Goal: Task Accomplishment & Management: Use online tool/utility

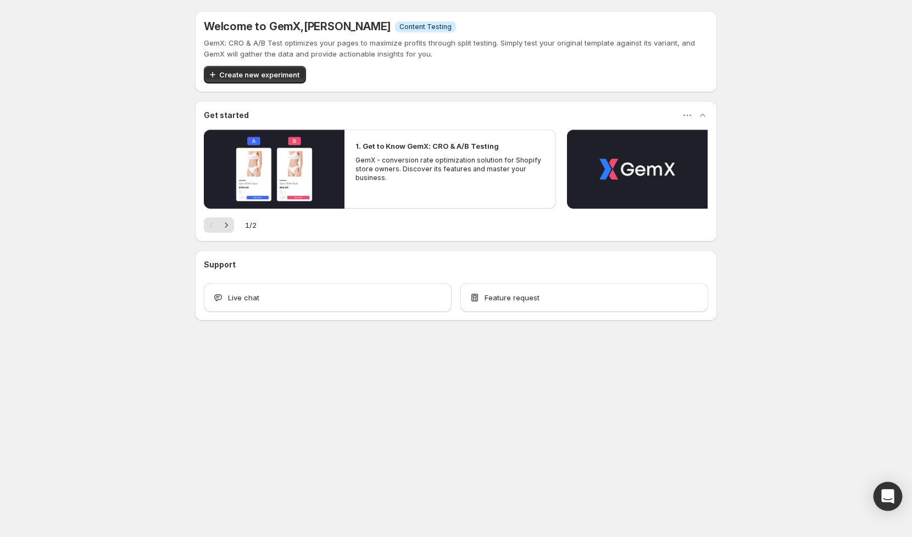
click at [880, 499] on div "Open Intercom Messenger" at bounding box center [888, 497] width 29 height 29
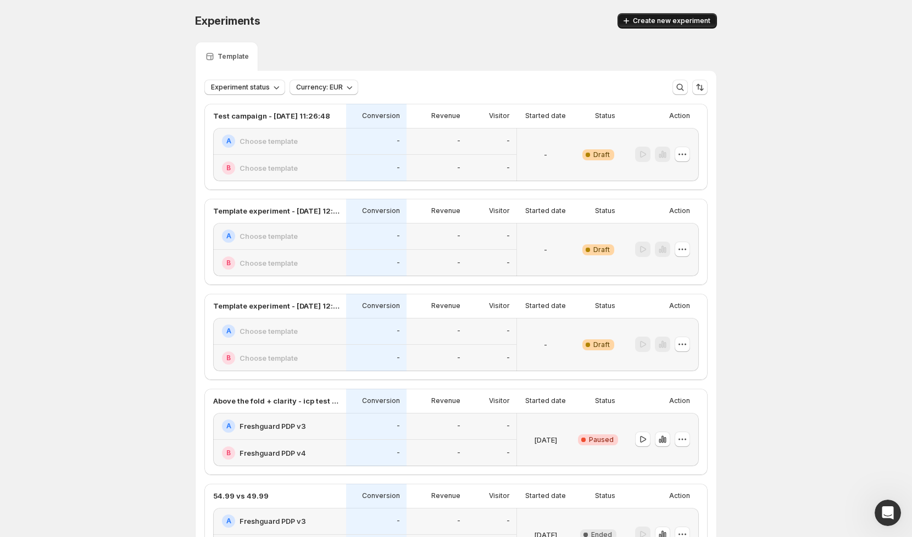
click at [655, 22] on span "Create new experiment" at bounding box center [671, 20] width 77 height 9
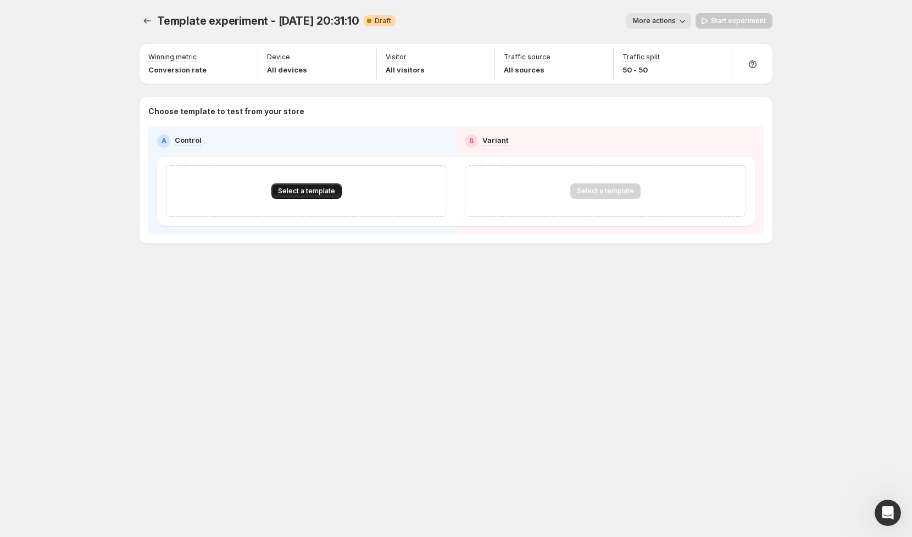
click at [308, 192] on span "Select a template" at bounding box center [306, 191] width 57 height 9
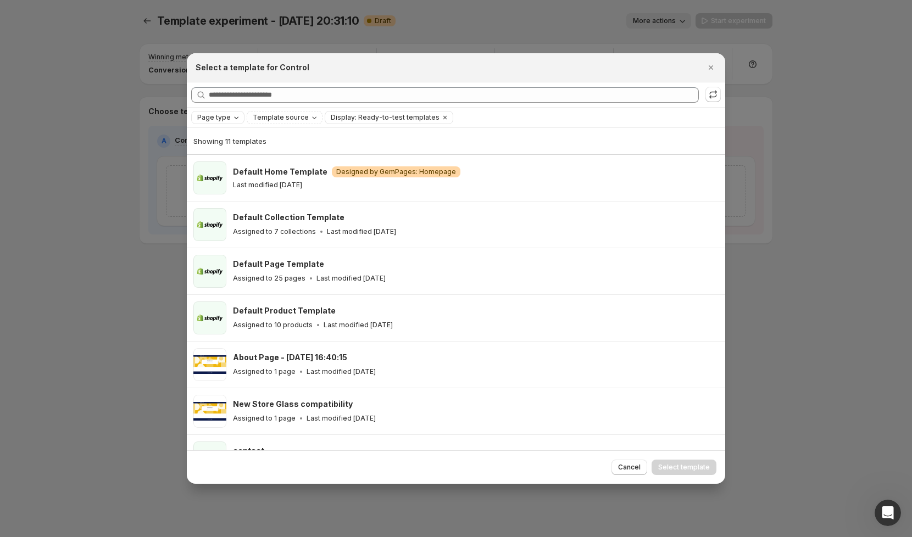
click at [234, 121] on icon "Page type" at bounding box center [236, 117] width 9 height 9
click at [219, 141] on span "Landing page" at bounding box center [235, 139] width 47 height 9
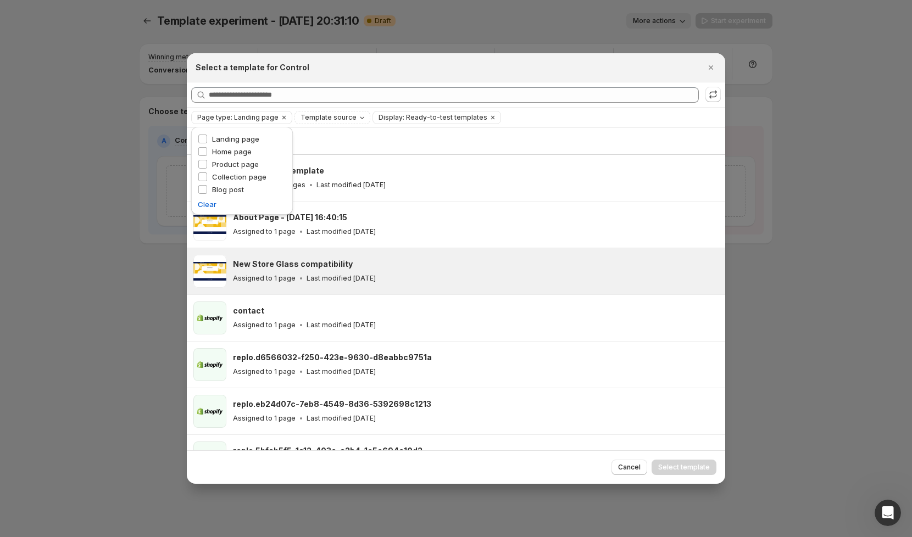
scroll to position [76, 0]
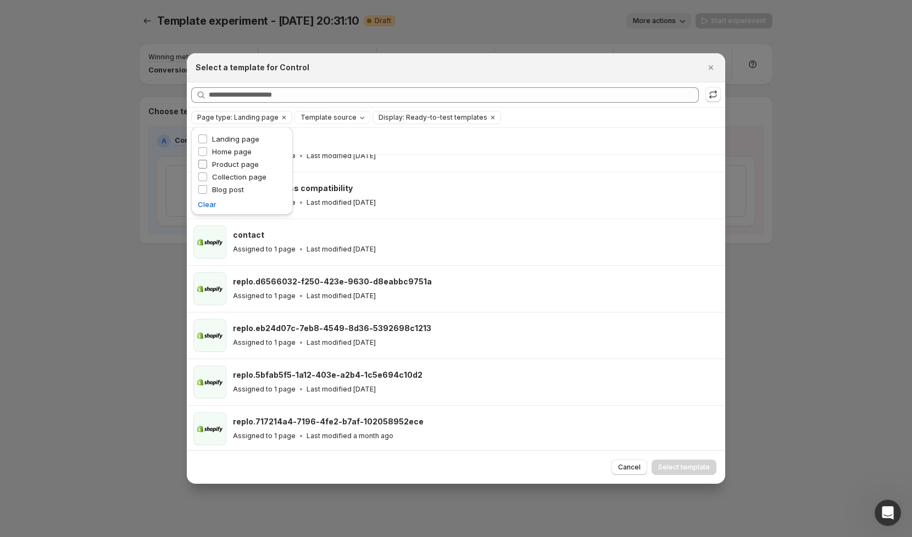
click at [229, 163] on span "Product page" at bounding box center [235, 164] width 47 height 9
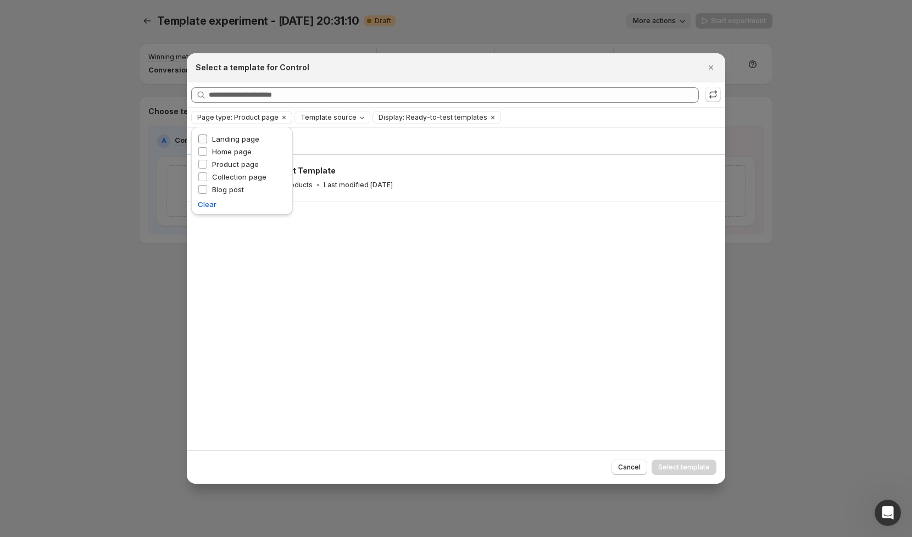
scroll to position [0, 0]
click at [430, 342] on div "Showing 1 template Default Product Template Assigned to 10 products Last modifi…" at bounding box center [456, 289] width 539 height 323
click at [634, 465] on span "Cancel" at bounding box center [629, 467] width 23 height 9
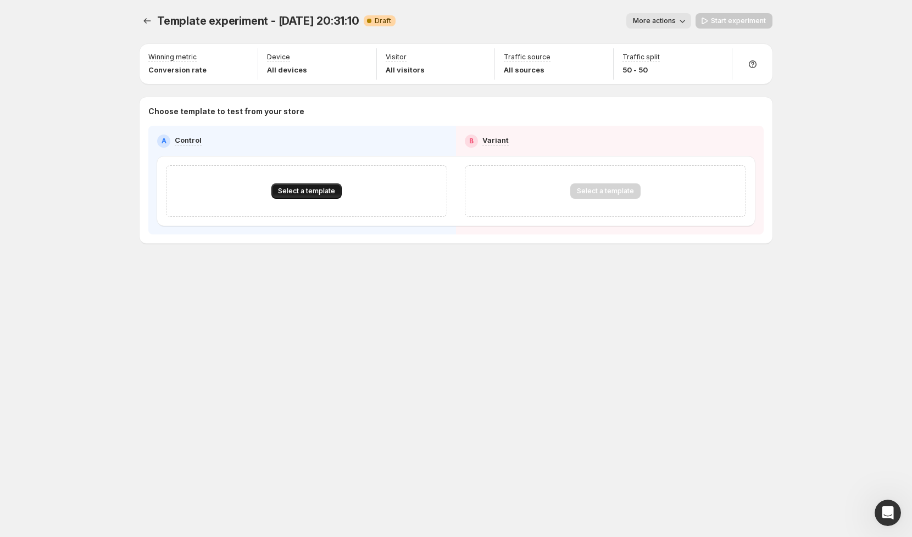
click at [321, 187] on span "Select a template" at bounding box center [306, 191] width 57 height 9
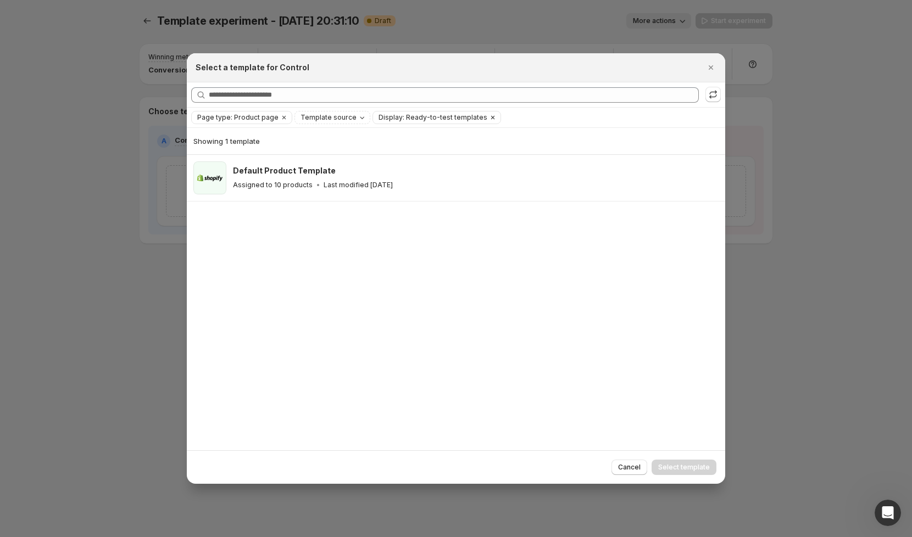
click at [489, 119] on icon "Clear" at bounding box center [493, 117] width 9 height 9
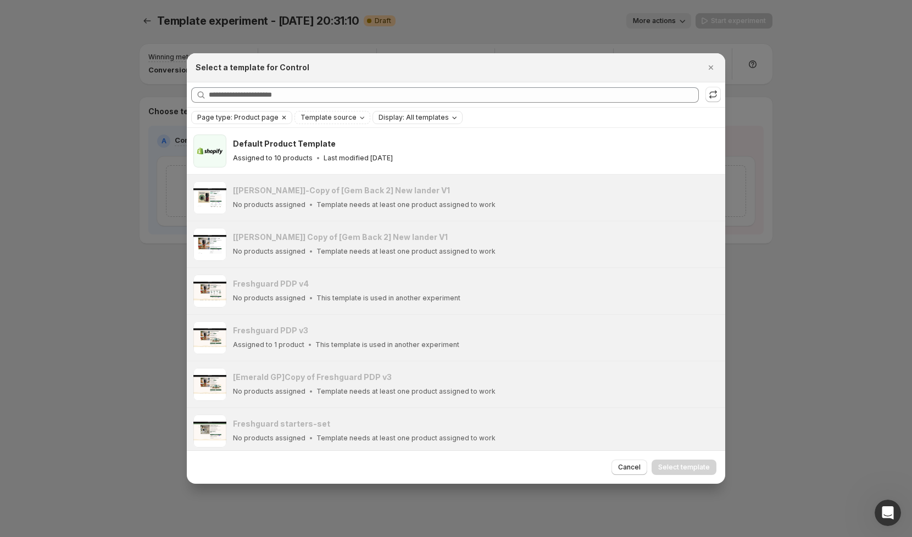
click at [281, 117] on icon "Clear" at bounding box center [284, 117] width 9 height 9
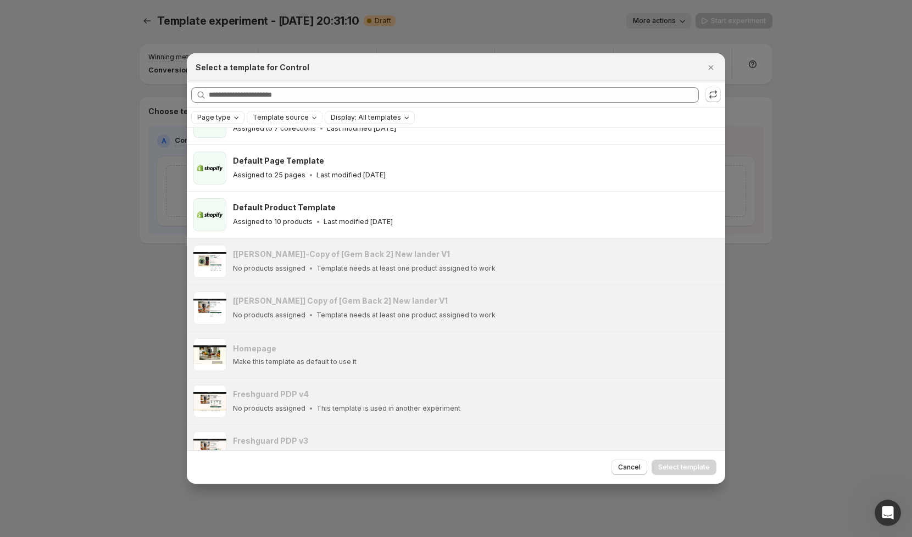
scroll to position [242, 0]
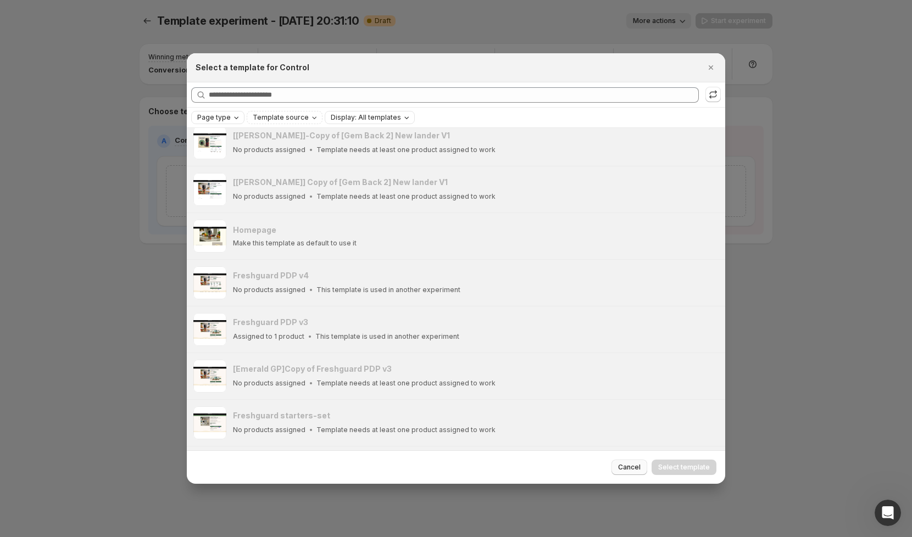
click at [621, 467] on span "Cancel" at bounding box center [629, 467] width 23 height 9
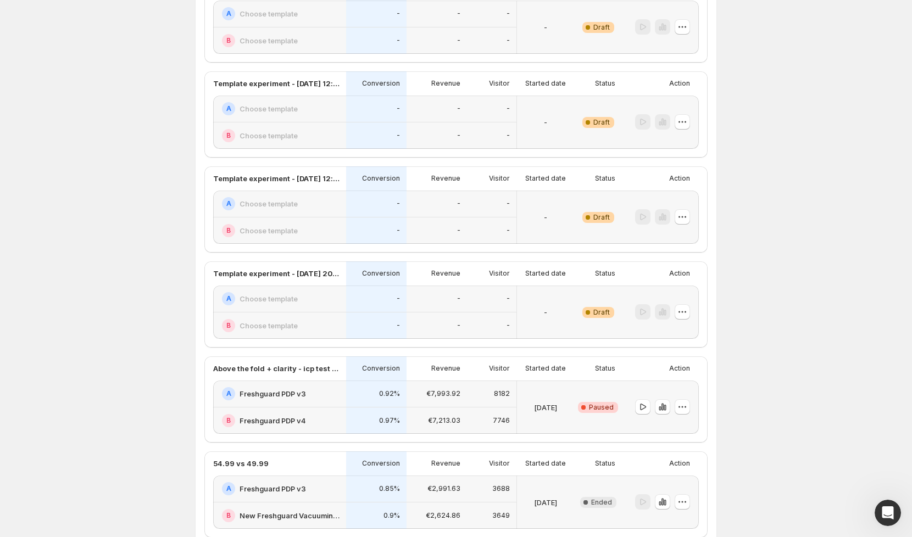
scroll to position [182, 0]
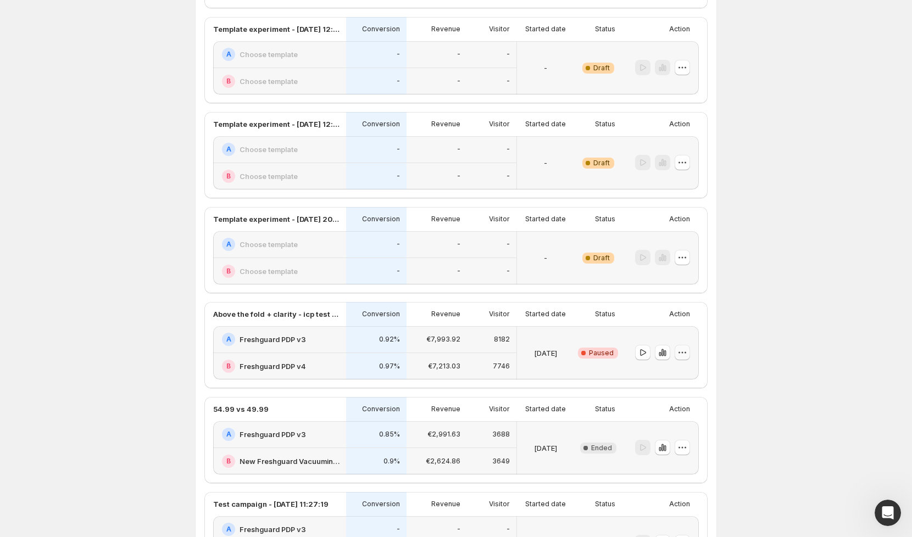
click at [684, 354] on icon "button" at bounding box center [682, 352] width 11 height 11
click at [784, 377] on div "Experiments. This page is ready Experiments Create new experiment Template Expe…" at bounding box center [456, 518] width 912 height 1400
click at [663, 356] on icon "button" at bounding box center [662, 352] width 11 height 11
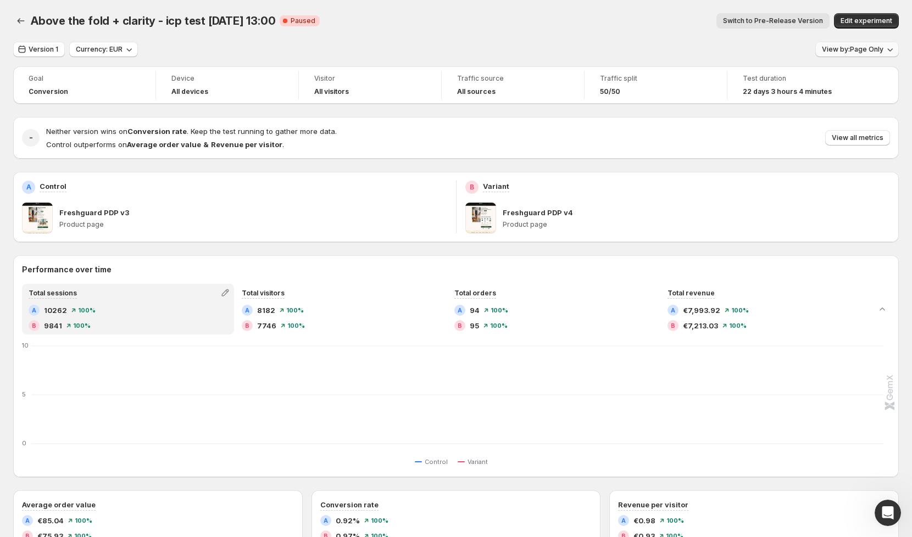
click at [858, 48] on span "View by: Page Only" at bounding box center [853, 49] width 62 height 9
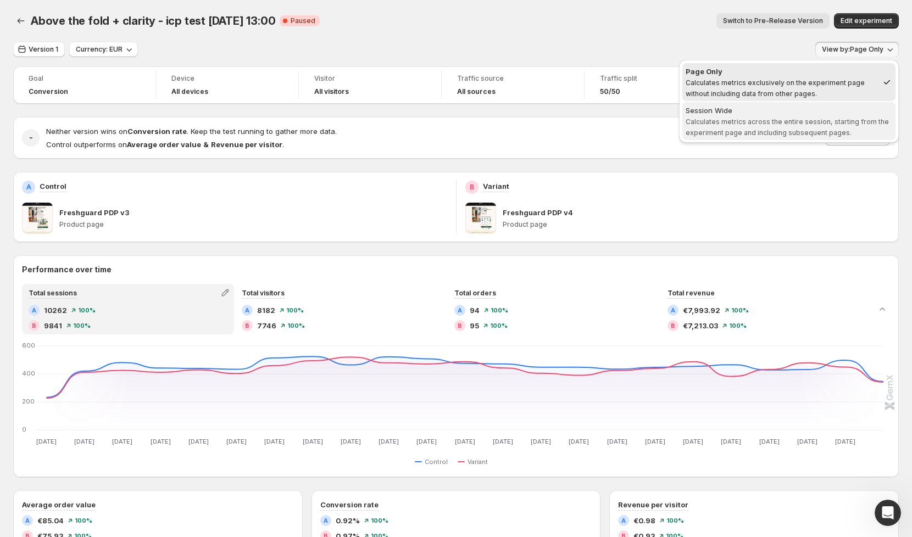
click at [781, 127] on span "Session Wide Calculates metrics across the entire session, starting from the ex…" at bounding box center [789, 121] width 207 height 32
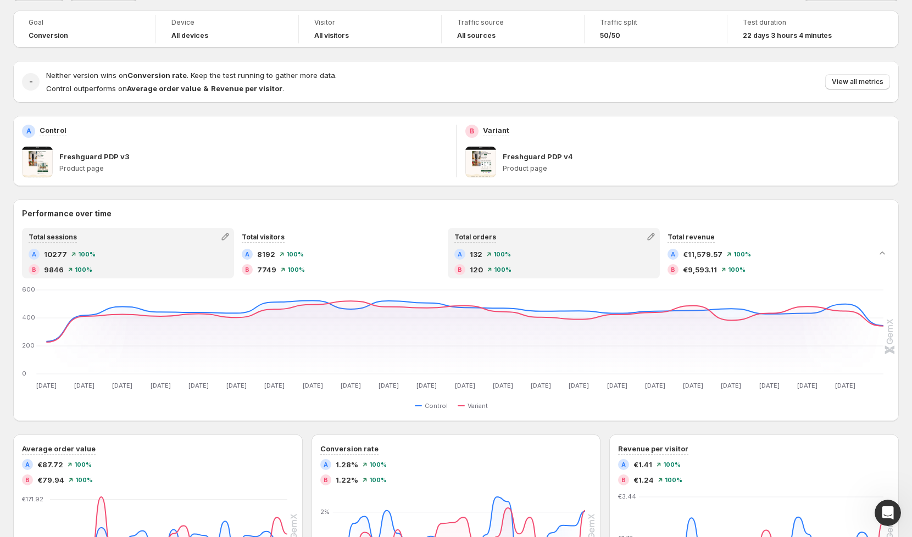
scroll to position [57, 0]
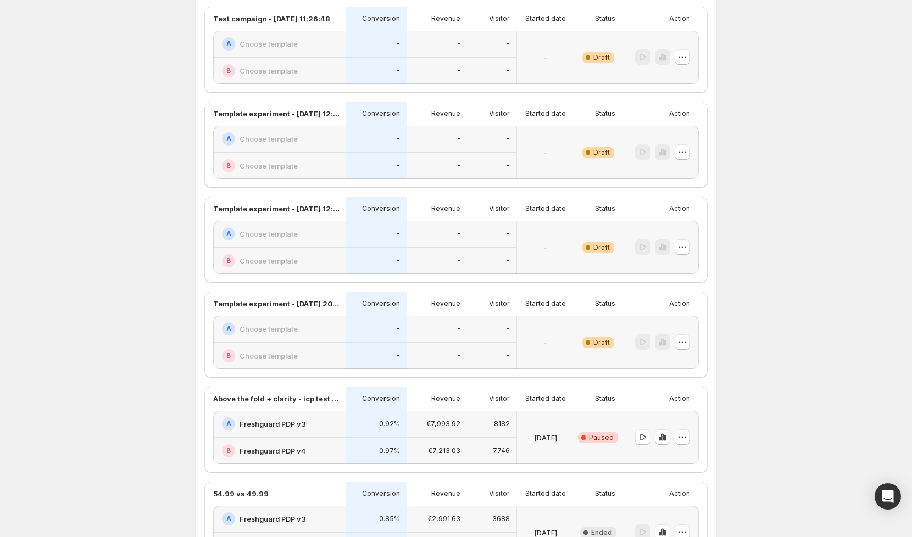
scroll to position [143, 0]
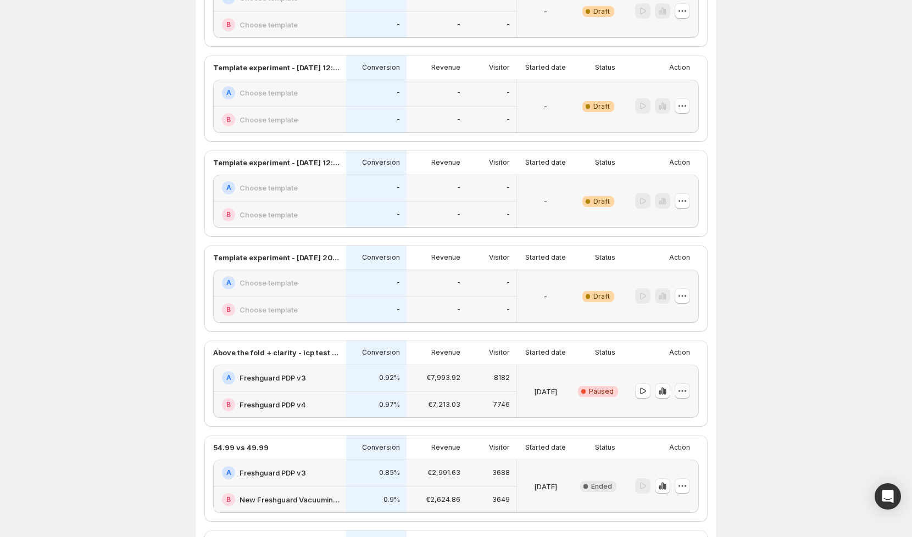
click at [681, 388] on icon "button" at bounding box center [682, 391] width 11 height 11
click at [676, 454] on span "End experiment" at bounding box center [689, 450] width 53 height 11
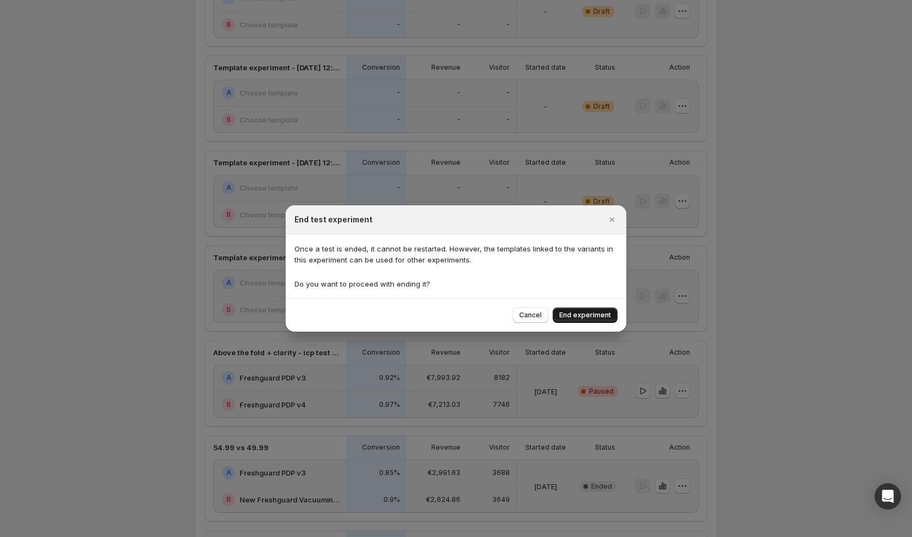
click at [568, 312] on span "End experiment" at bounding box center [585, 315] width 52 height 9
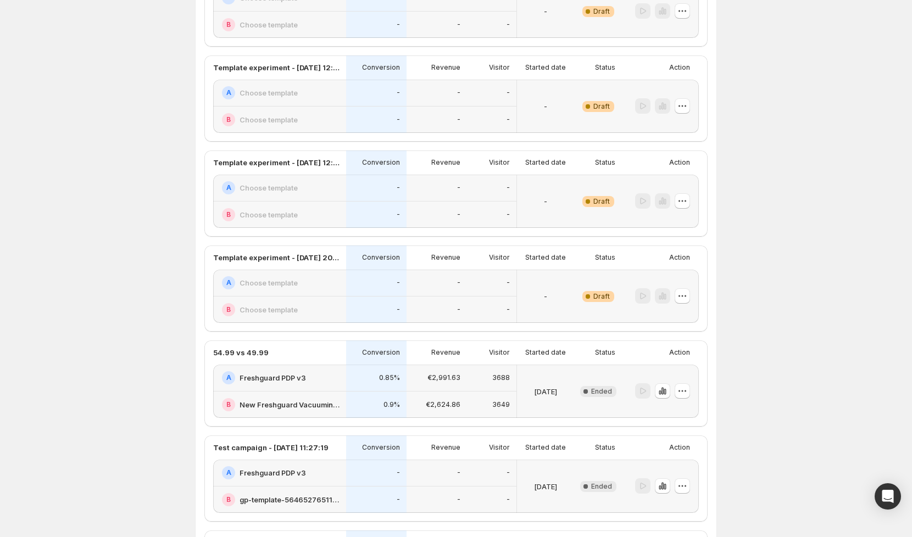
scroll to position [0, 0]
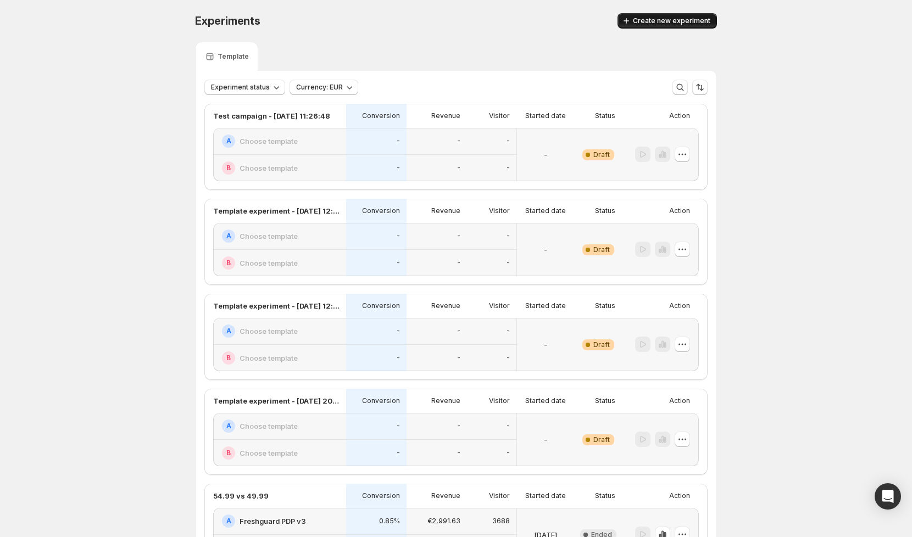
click at [647, 16] on button "Create new experiment" at bounding box center [667, 20] width 99 height 15
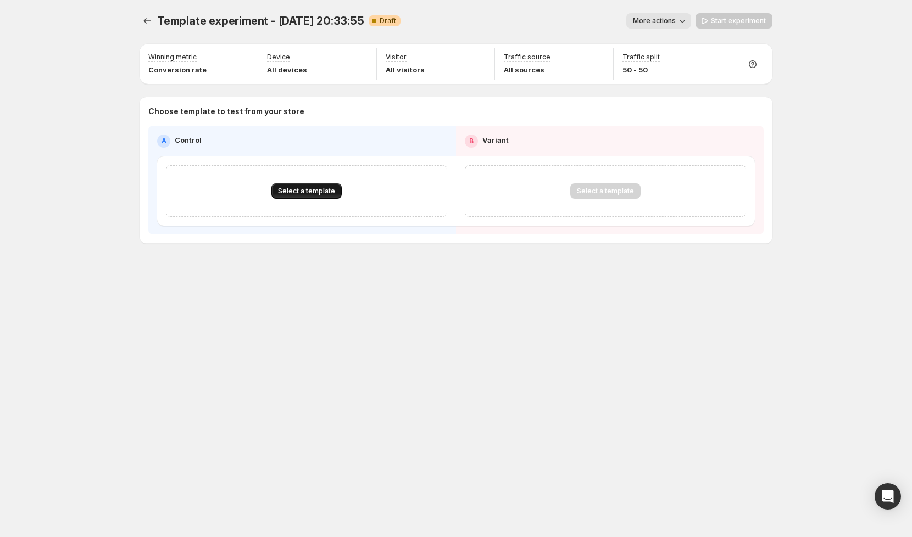
click at [301, 191] on span "Select a template" at bounding box center [306, 191] width 57 height 9
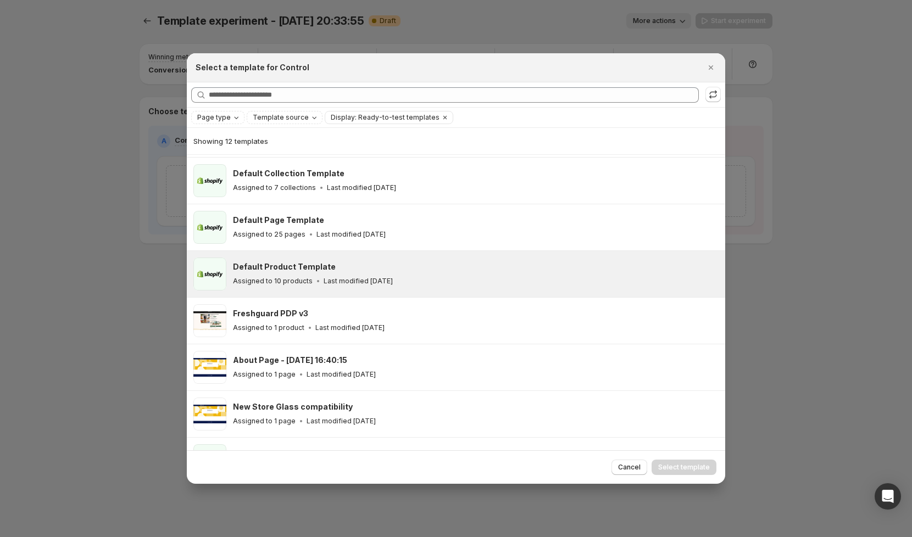
scroll to position [55, 0]
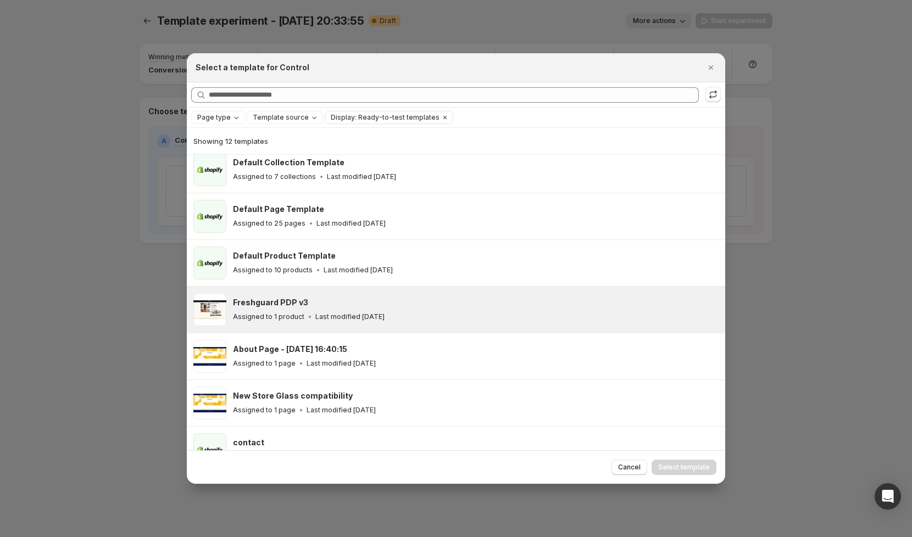
click at [273, 313] on p "Assigned to 1 product" at bounding box center [268, 317] width 71 height 9
click at [678, 464] on span "Select template" at bounding box center [684, 467] width 52 height 9
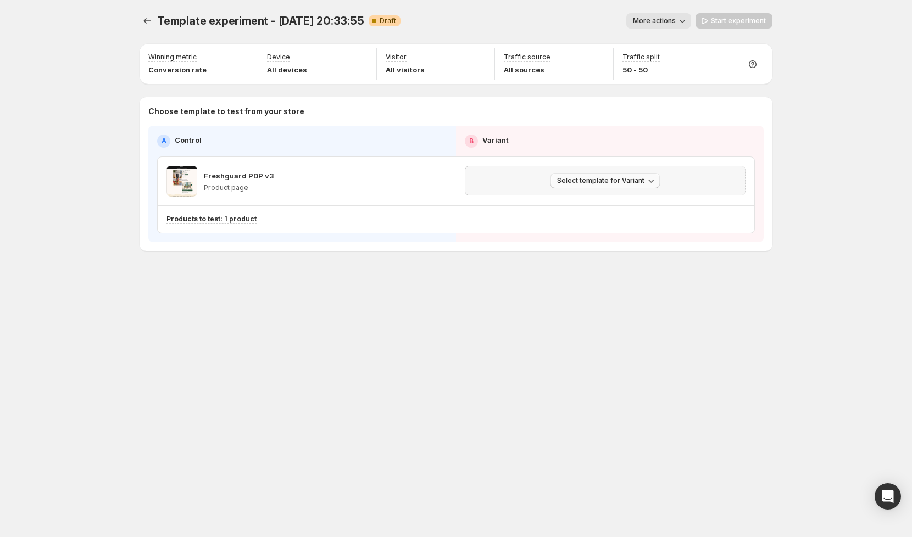
click at [586, 179] on span "Select template for Variant" at bounding box center [600, 180] width 87 height 9
click at [598, 203] on span "Select an existing template" at bounding box center [597, 202] width 93 height 9
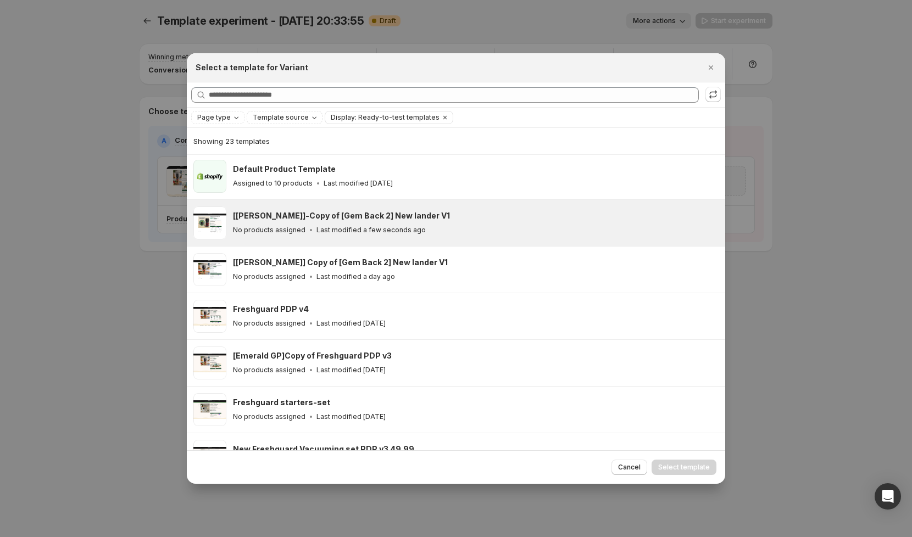
scroll to position [142, 0]
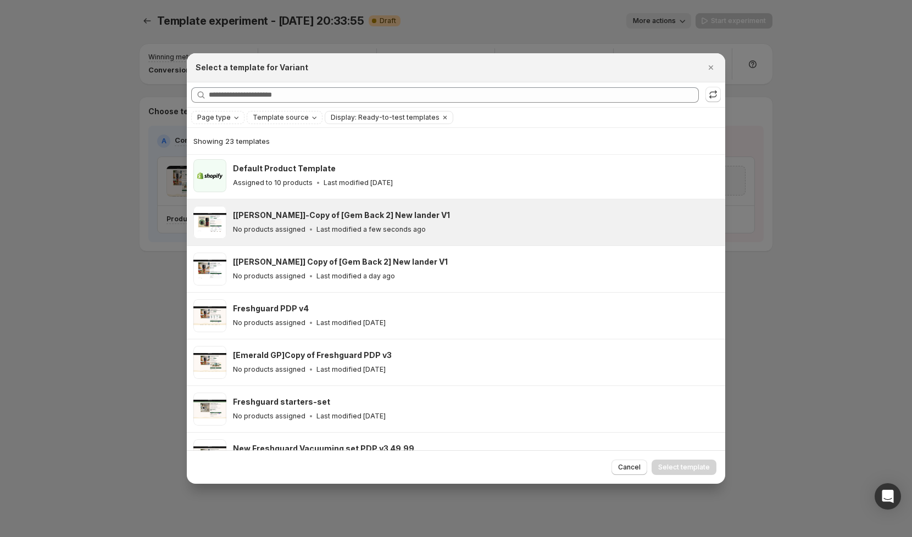
click at [361, 229] on p "Last modified a few seconds ago" at bounding box center [371, 229] width 109 height 9
click at [693, 467] on span "Select template" at bounding box center [684, 467] width 52 height 9
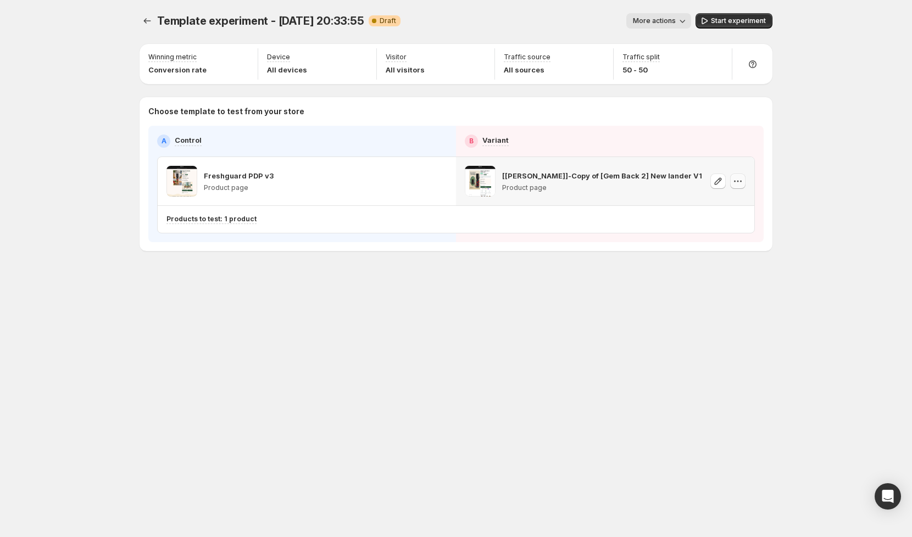
click at [738, 184] on icon "button" at bounding box center [738, 181] width 11 height 11
click at [804, 165] on div "Template experiment - Sep 4, 20:33:55. This page is ready Template experiment -…" at bounding box center [456, 268] width 912 height 537
click at [731, 20] on span "Start experiment" at bounding box center [738, 20] width 55 height 9
click at [663, 22] on span "More actions" at bounding box center [649, 20] width 43 height 9
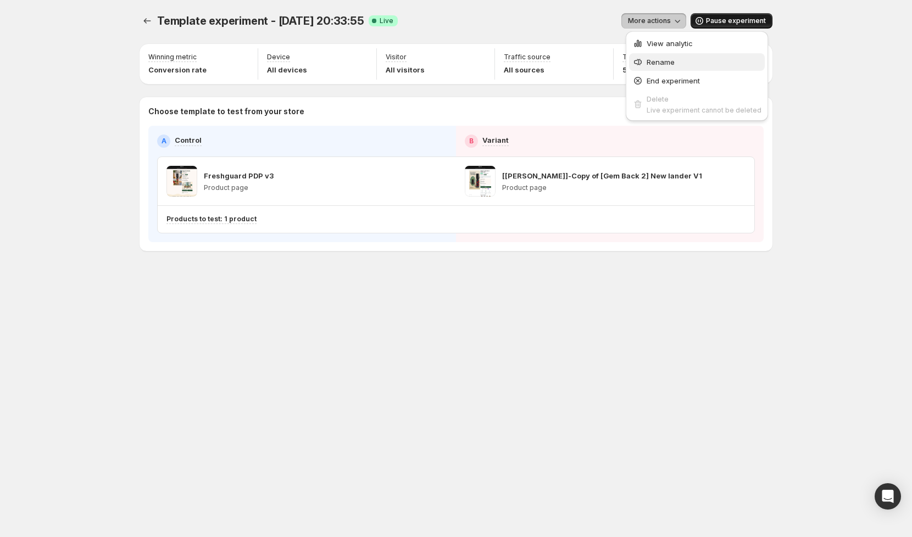
click at [653, 57] on span "Rename" at bounding box center [704, 62] width 115 height 11
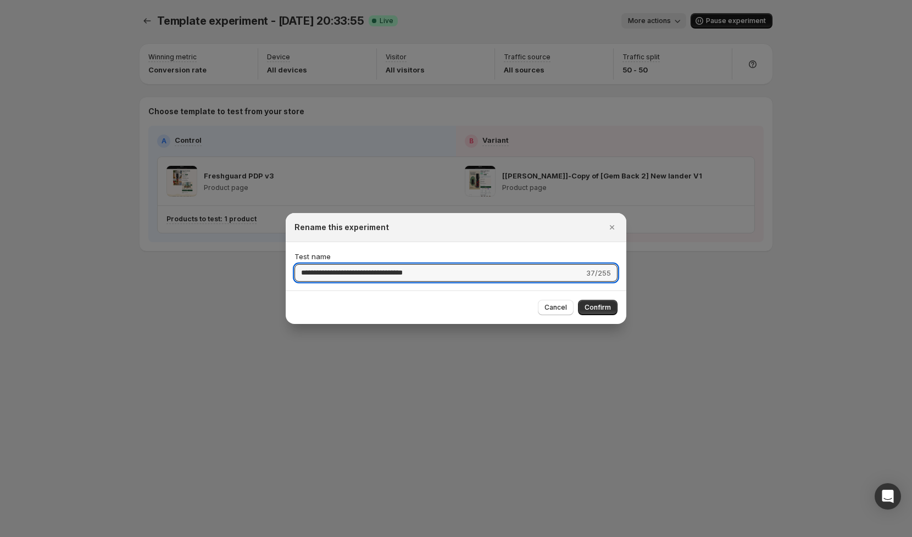
drag, startPoint x: 445, startPoint y: 275, endPoint x: 270, endPoint y: 275, distance: 174.2
click at [270, 537] on div "**********" at bounding box center [456, 537] width 912 height 0
type input "**********"
click at [599, 308] on span "Confirm" at bounding box center [598, 307] width 26 height 9
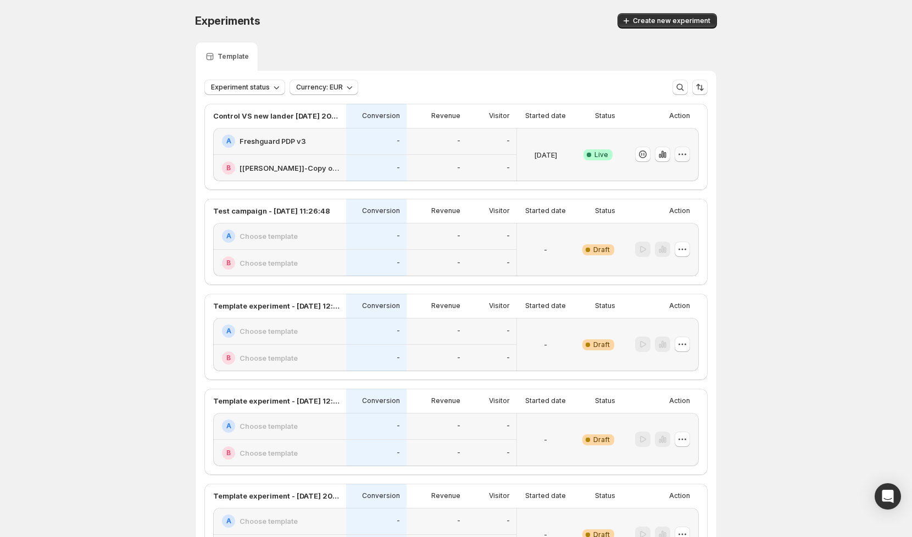
click at [680, 156] on icon "button" at bounding box center [682, 154] width 11 height 11
click at [666, 210] on span "End experiment" at bounding box center [661, 214] width 53 height 9
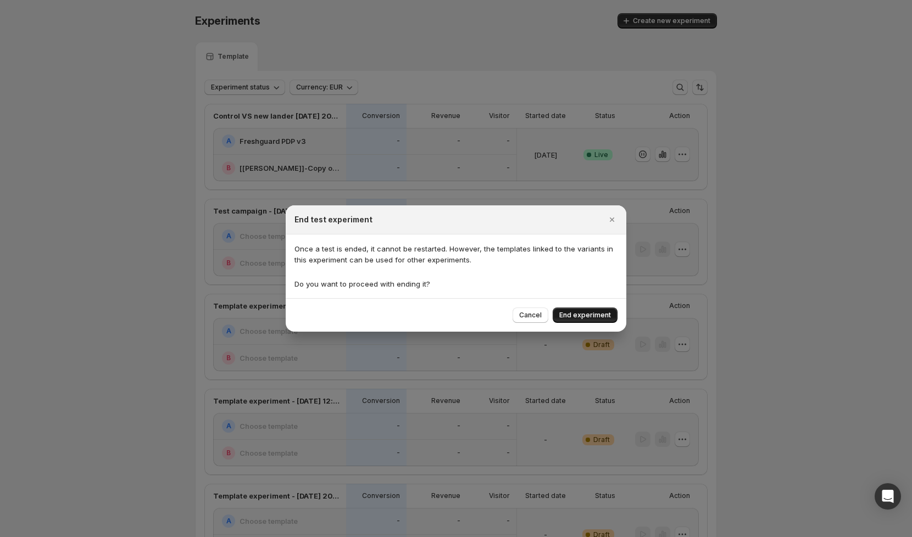
click at [574, 315] on span "End experiment" at bounding box center [585, 315] width 52 height 9
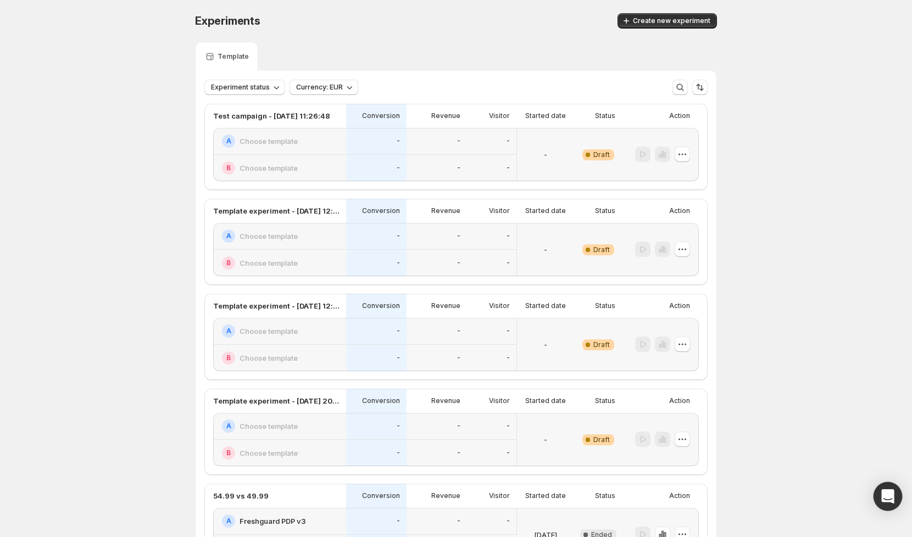
click at [882, 501] on icon "Open Intercom Messenger" at bounding box center [888, 497] width 14 height 14
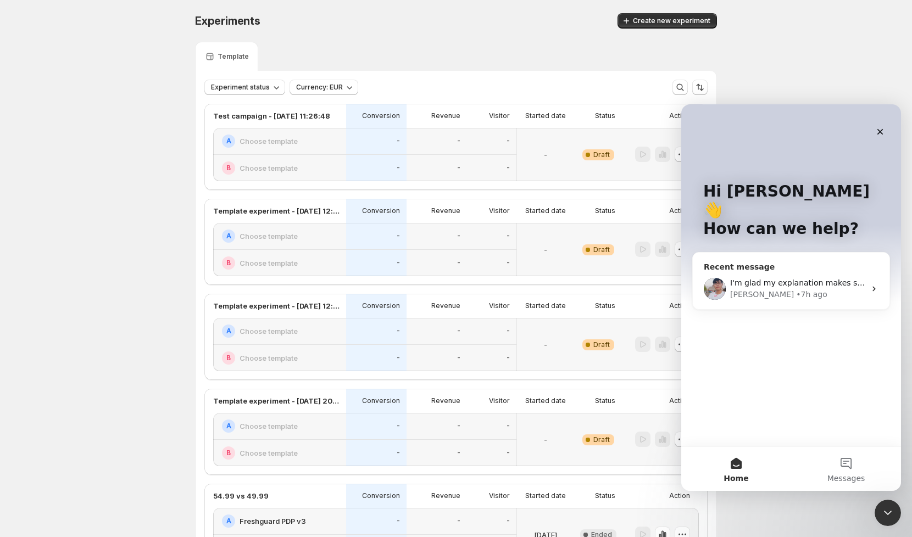
click at [752, 283] on div "I'm glad my explanation makes sense to you. Antony • 7h ago" at bounding box center [791, 289] width 197 height 41
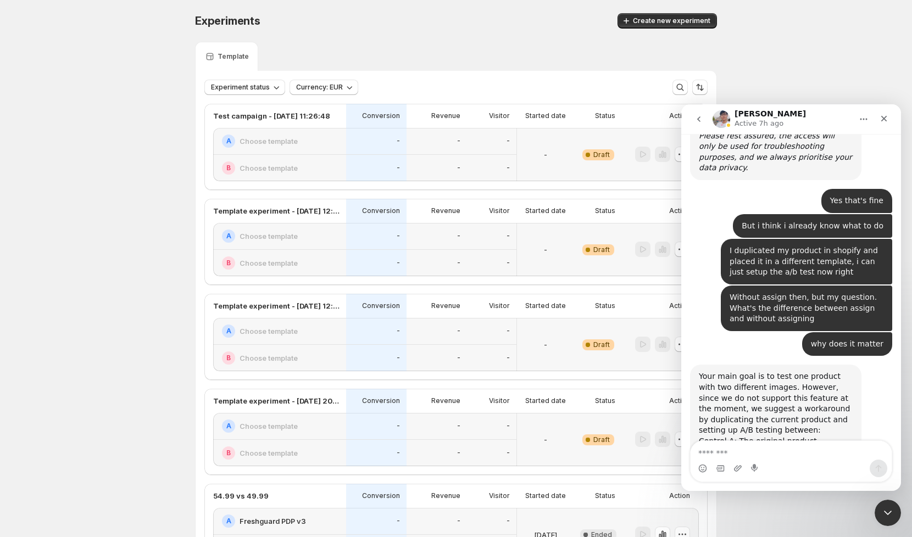
scroll to position [2867, 0]
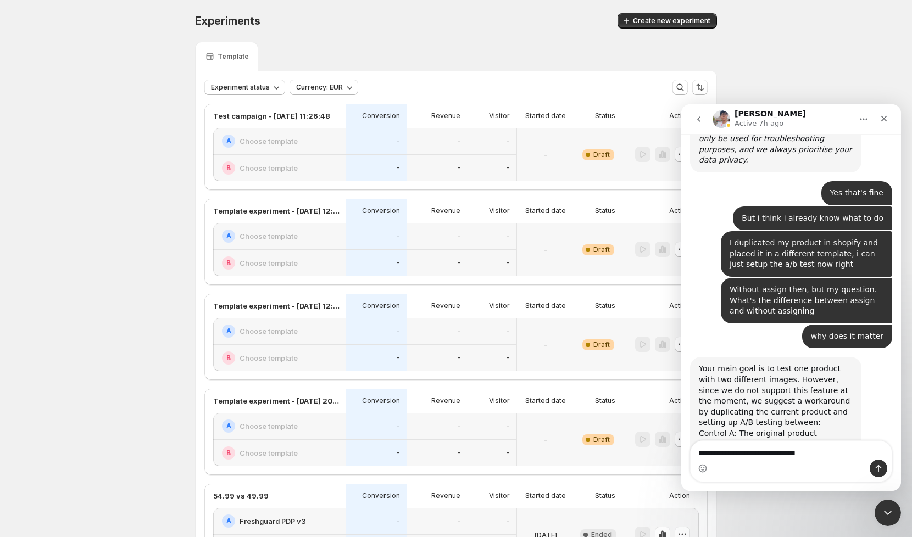
type textarea "**********"
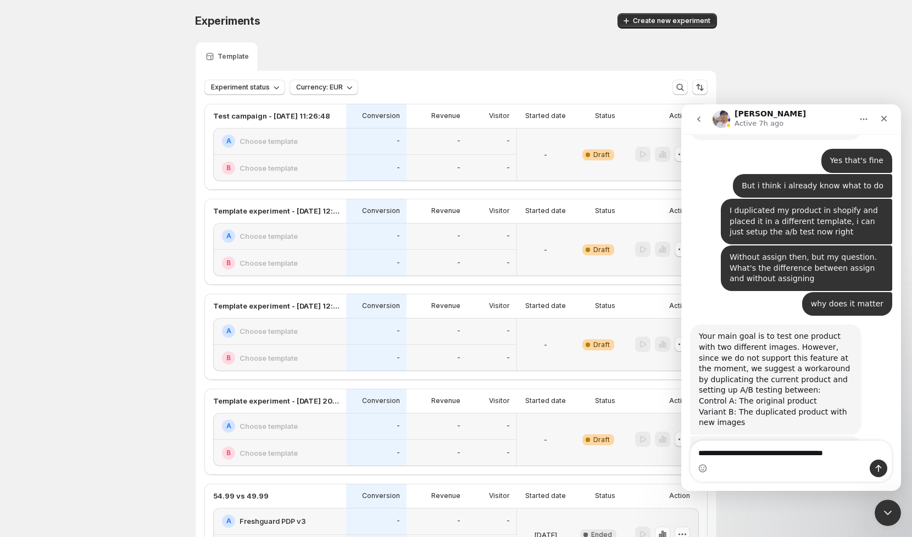
type textarea "**********"
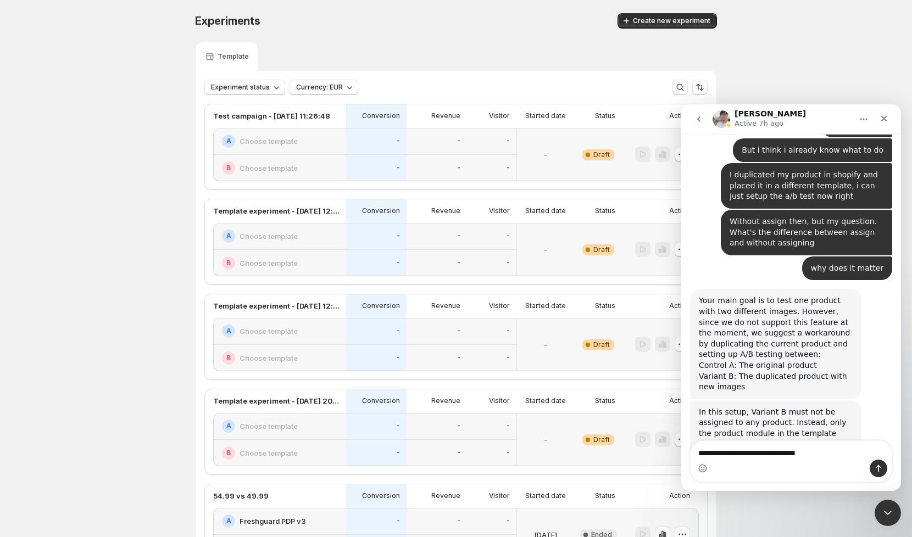
type textarea "**********"
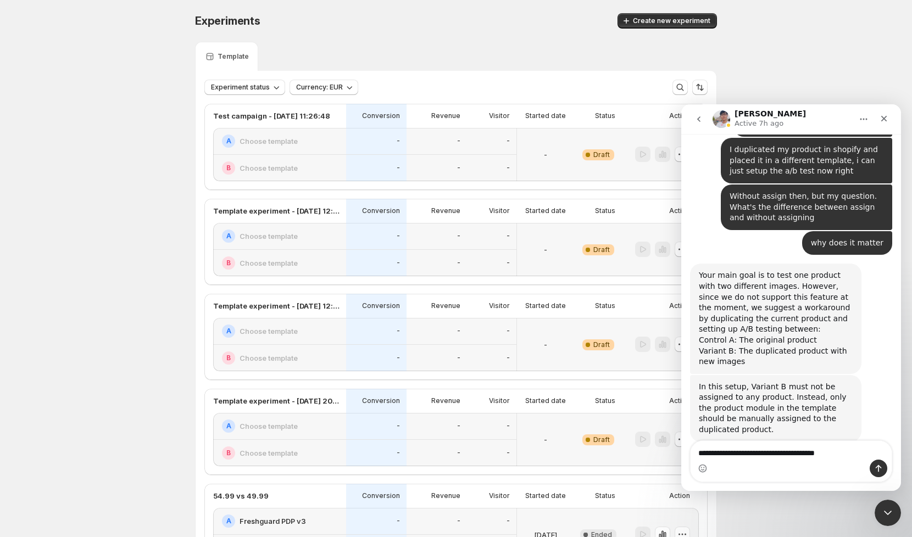
type textarea "**********"
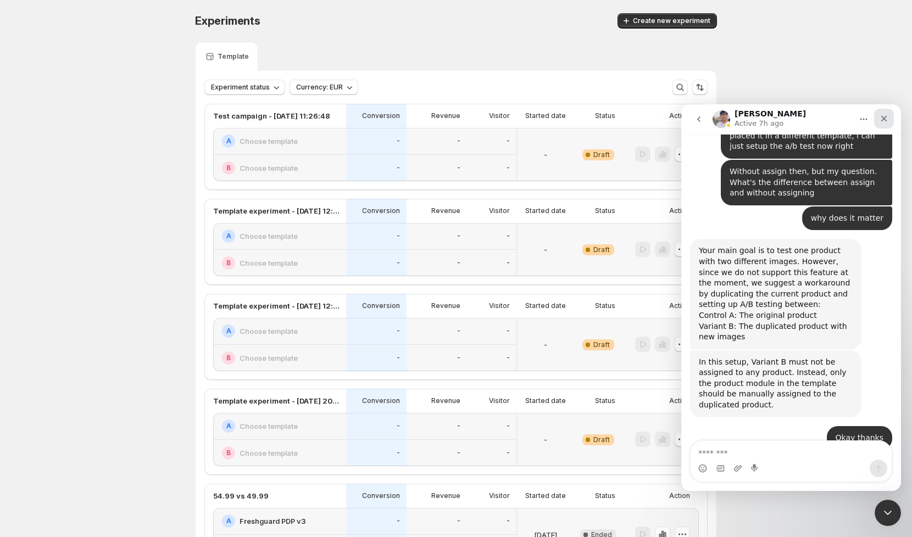
click at [887, 120] on icon "Close" at bounding box center [884, 118] width 9 height 9
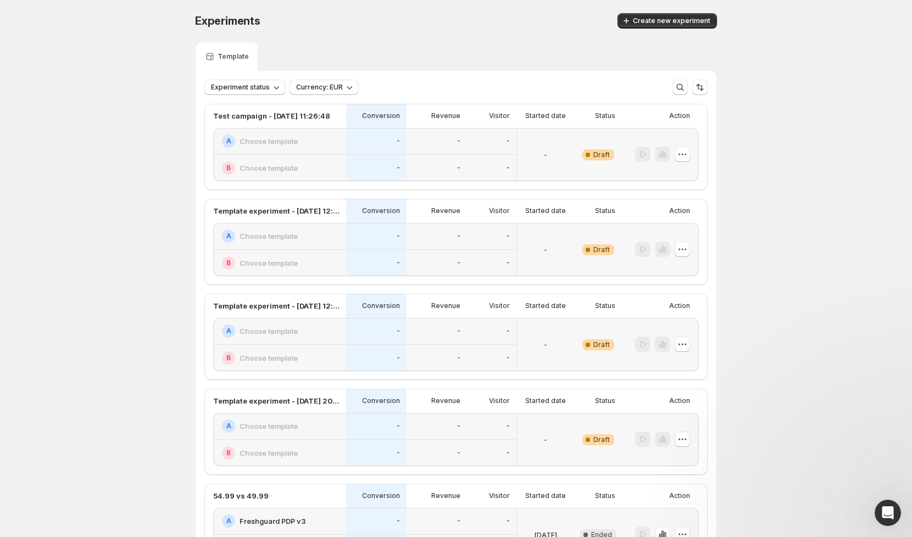
scroll to position [2304, 0]
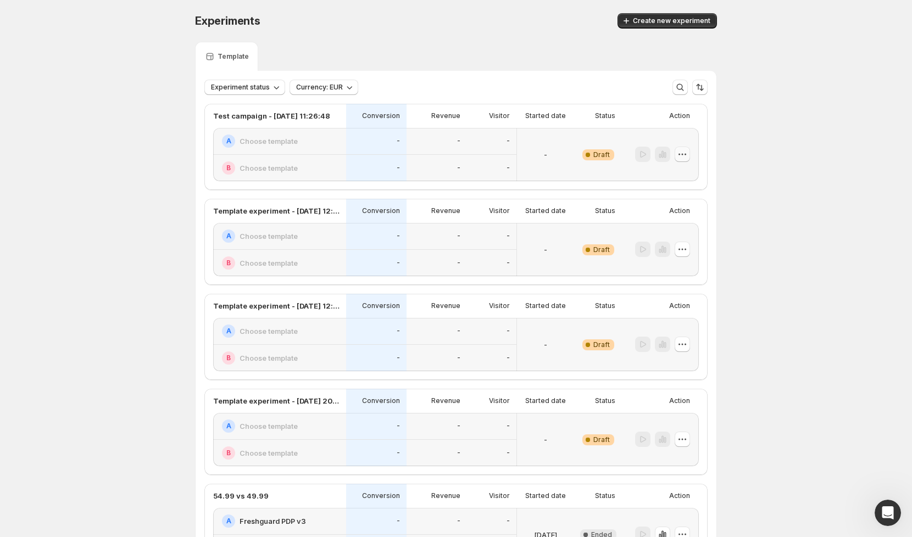
click at [679, 158] on icon "button" at bounding box center [682, 154] width 11 height 11
click at [674, 177] on span "Edit" at bounding box center [669, 177] width 12 height 9
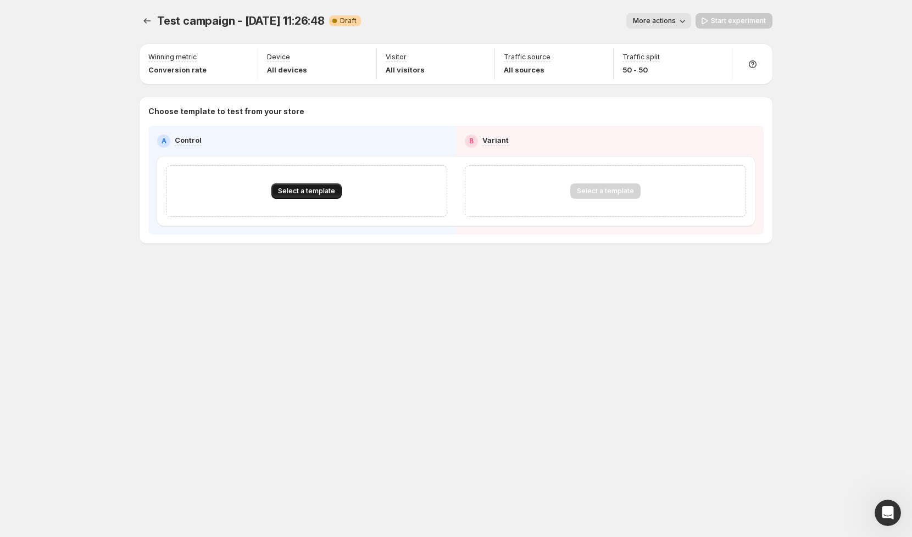
click at [309, 194] on span "Select a template" at bounding box center [306, 191] width 57 height 9
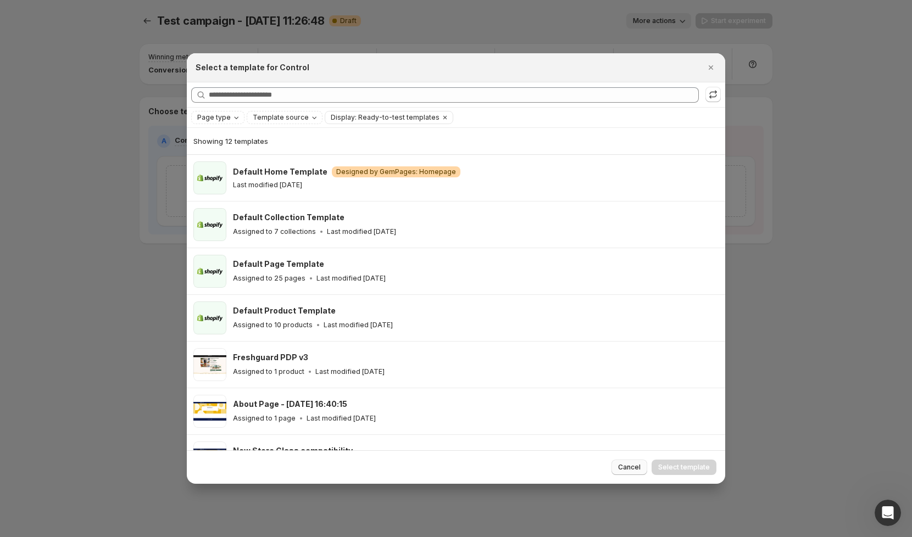
click at [633, 466] on span "Cancel" at bounding box center [629, 467] width 23 height 9
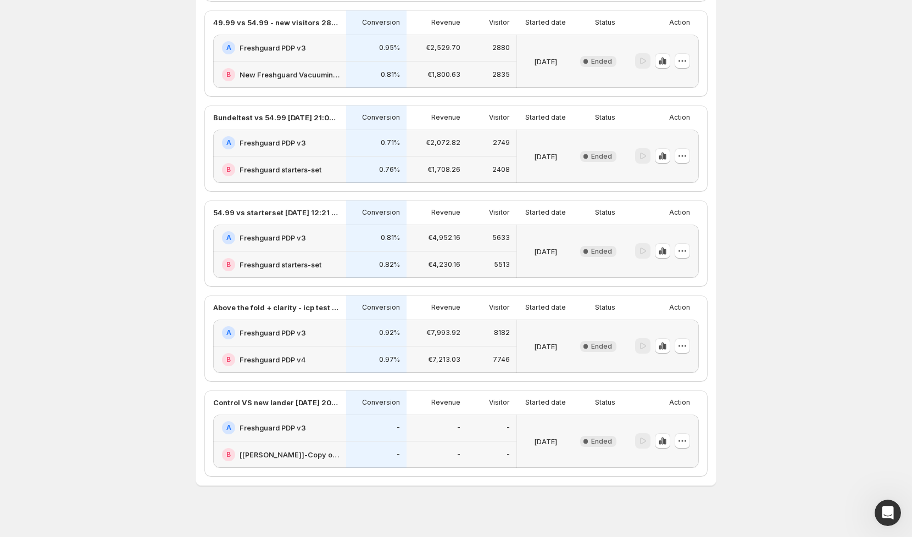
scroll to position [953, 0]
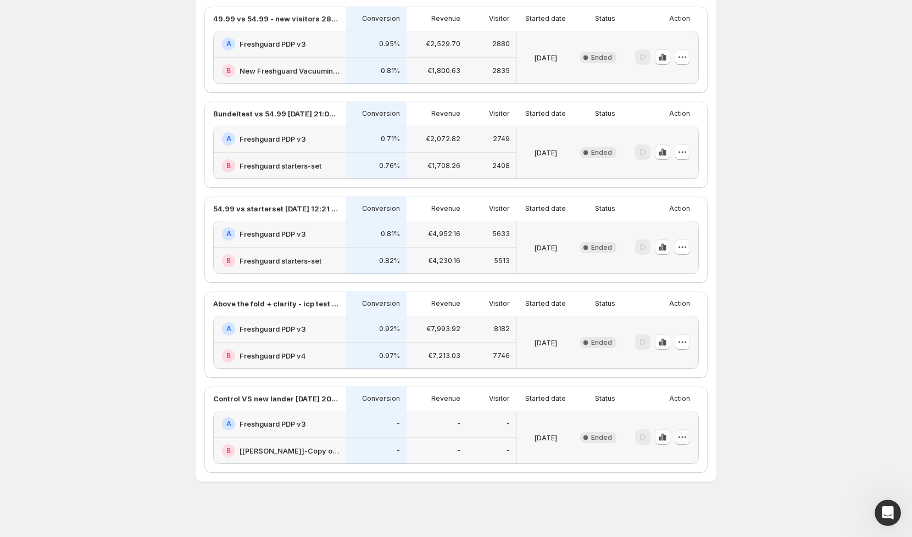
click at [683, 436] on icon "button" at bounding box center [682, 437] width 11 height 11
click at [673, 457] on span "Edit" at bounding box center [669, 456] width 12 height 9
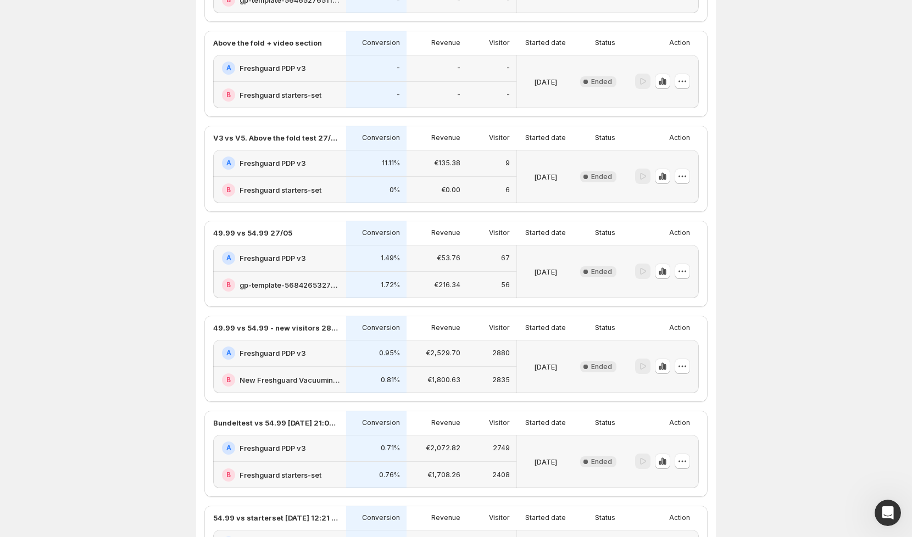
scroll to position [953, 0]
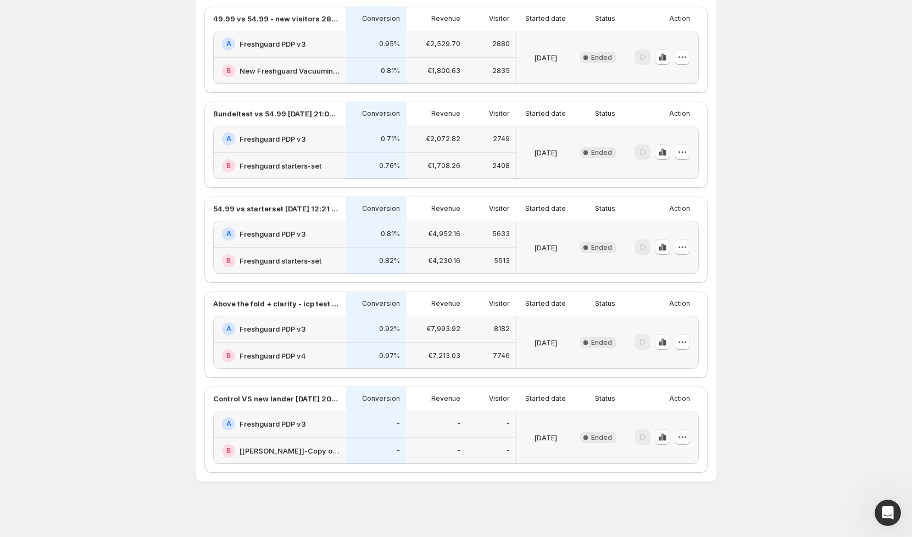
click at [684, 434] on icon "button" at bounding box center [682, 437] width 11 height 11
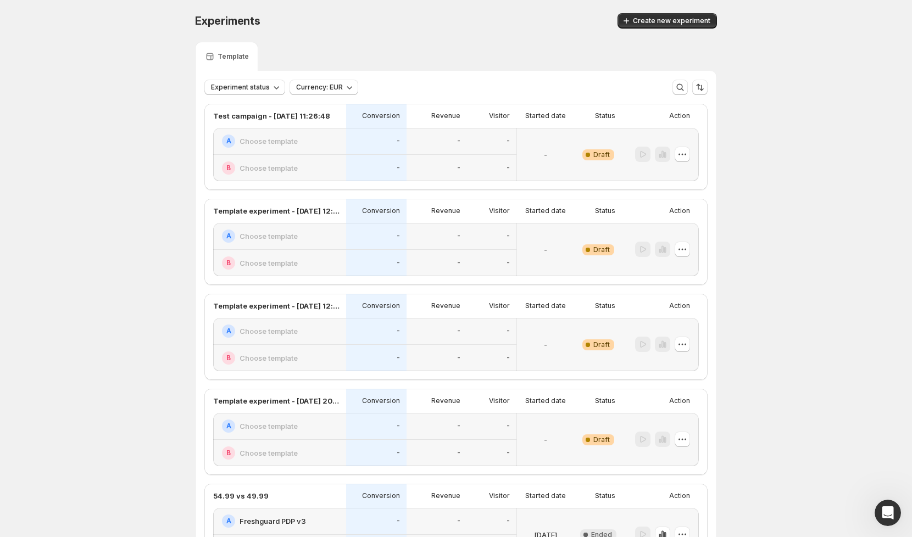
click at [678, 13] on button "Create new experiment" at bounding box center [667, 20] width 99 height 15
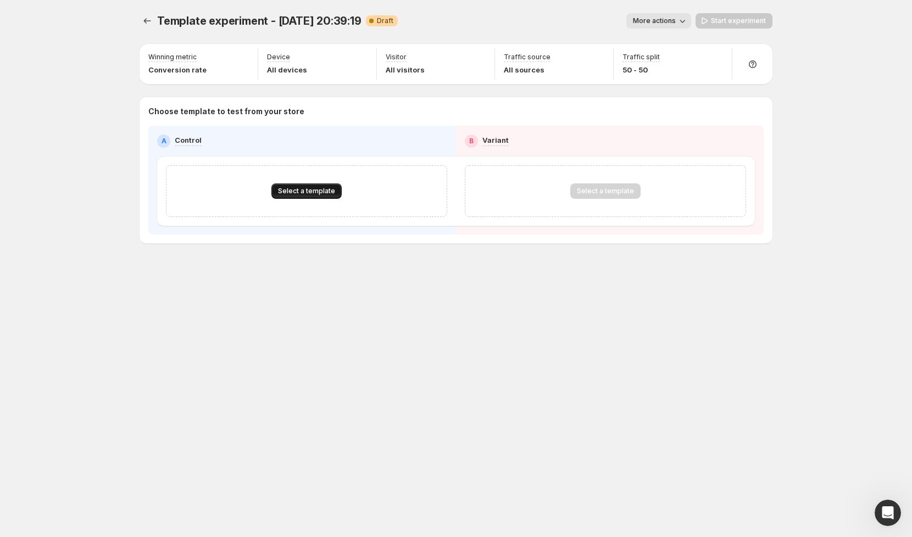
click at [310, 196] on button "Select a template" at bounding box center [306, 191] width 70 height 15
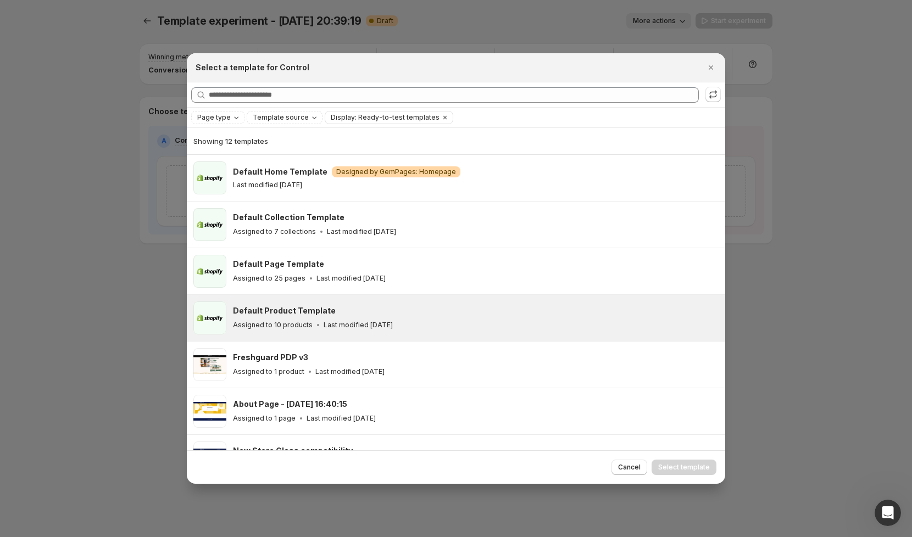
scroll to position [51, 0]
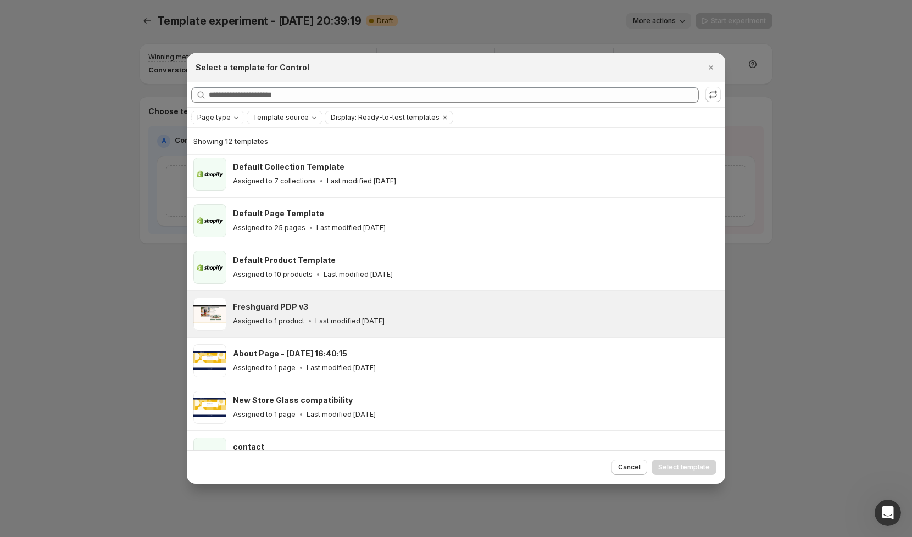
click at [277, 321] on p "Assigned to 1 product" at bounding box center [268, 321] width 71 height 9
click at [690, 465] on span "Select template" at bounding box center [684, 467] width 52 height 9
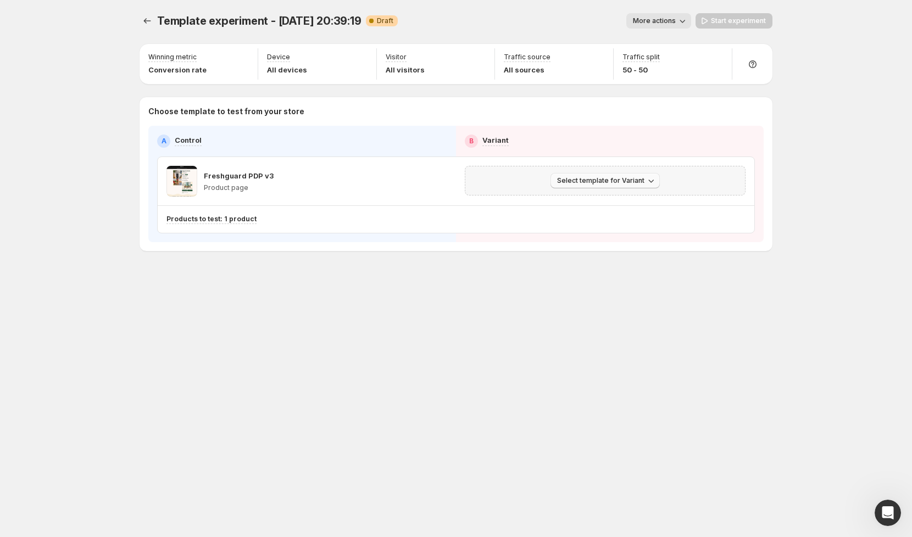
click at [604, 185] on button "Select template for Variant" at bounding box center [605, 180] width 109 height 15
click at [600, 200] on span "Select an existing template" at bounding box center [597, 202] width 93 height 9
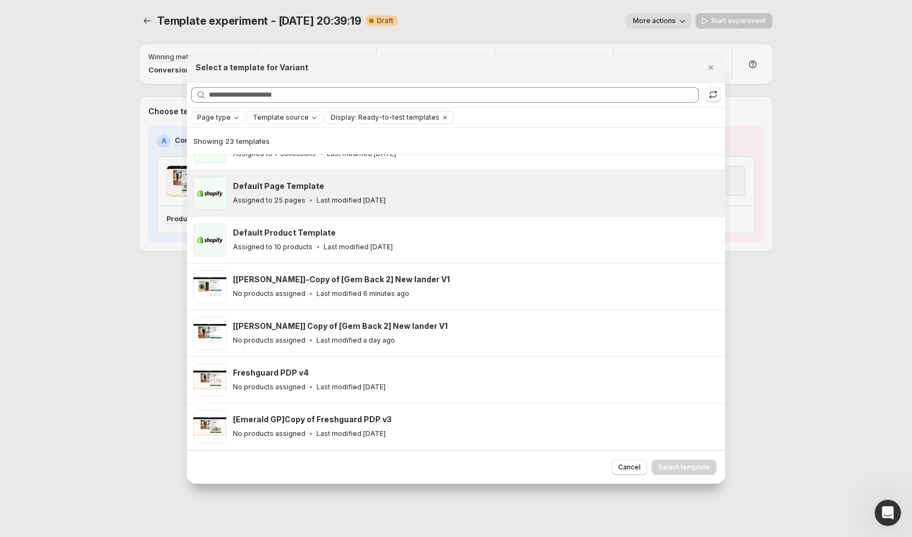
scroll to position [85, 0]
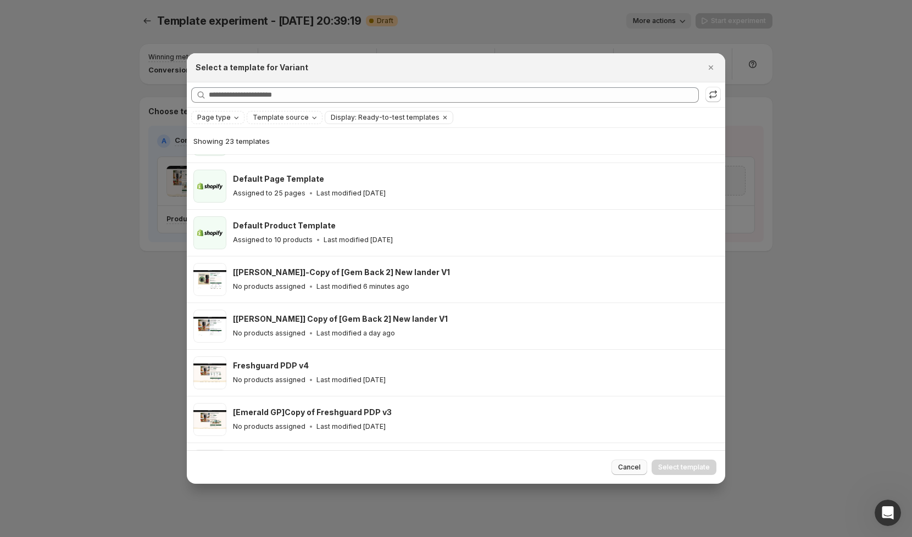
click at [637, 461] on button "Cancel" at bounding box center [630, 467] width 36 height 15
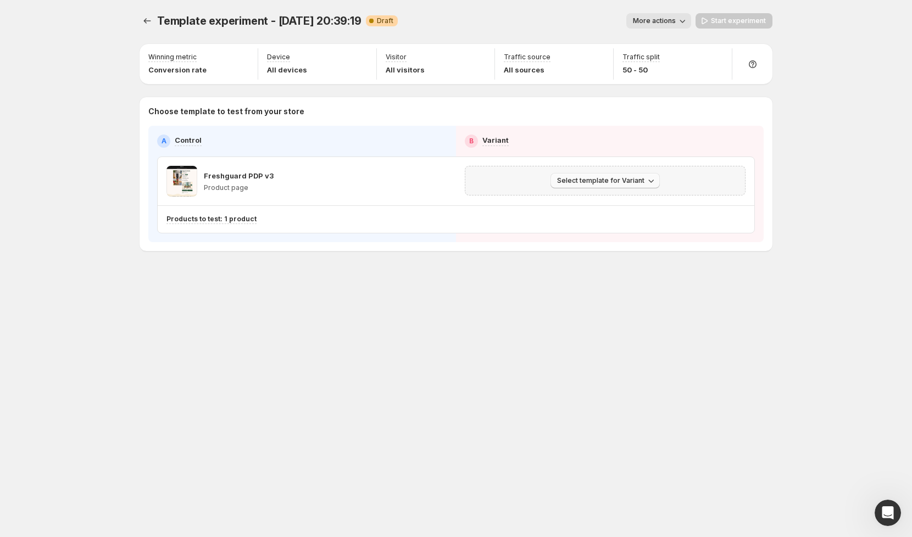
click at [597, 180] on span "Select template for Variant" at bounding box center [600, 180] width 87 height 9
click at [628, 176] on span "Select template for Variant" at bounding box center [600, 180] width 87 height 9
click at [605, 206] on span "Select an existing template" at bounding box center [597, 202] width 93 height 9
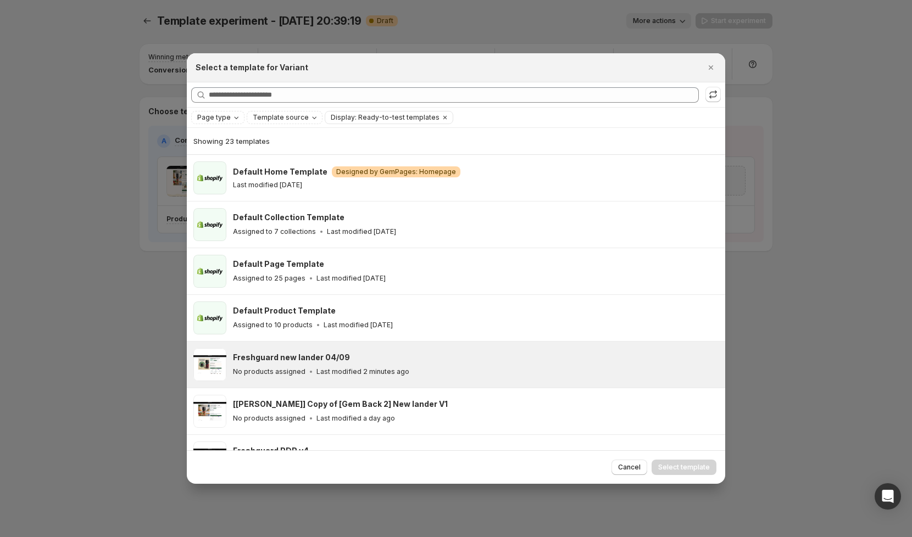
scroll to position [37, 0]
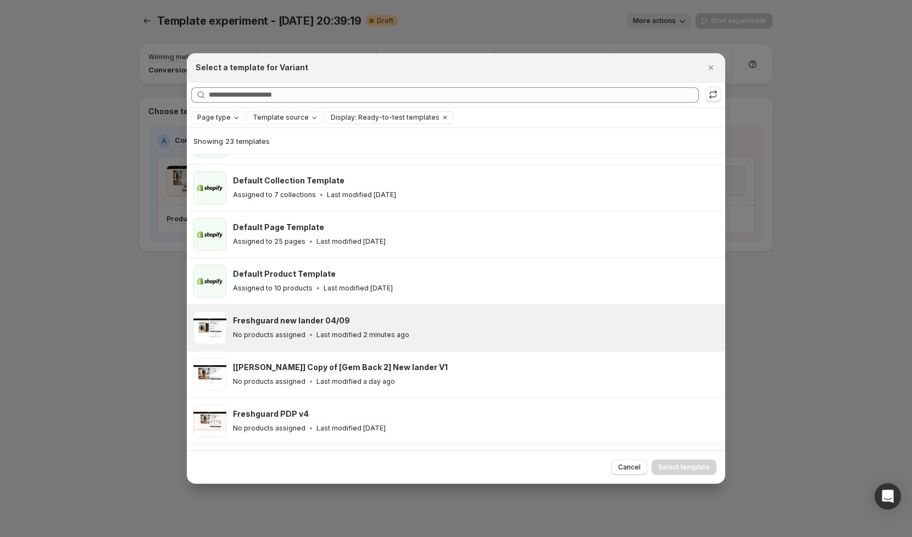
click at [289, 326] on div "Freshguard new lander 04/09 No products assigned Last modified 2 minutes ago" at bounding box center [474, 327] width 483 height 25
click at [692, 472] on button "Select template" at bounding box center [684, 467] width 65 height 15
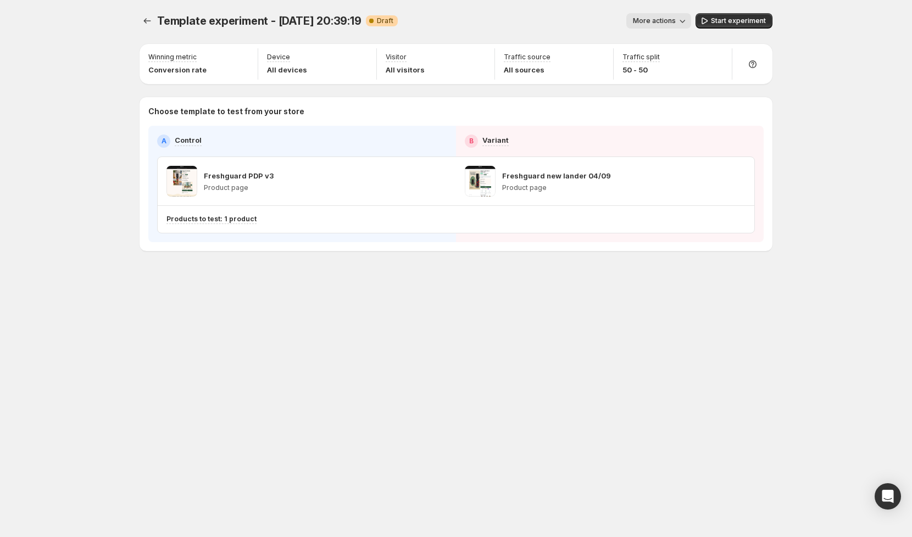
click at [670, 19] on span "More actions" at bounding box center [654, 20] width 43 height 9
click at [653, 58] on span "Rename" at bounding box center [665, 62] width 28 height 9
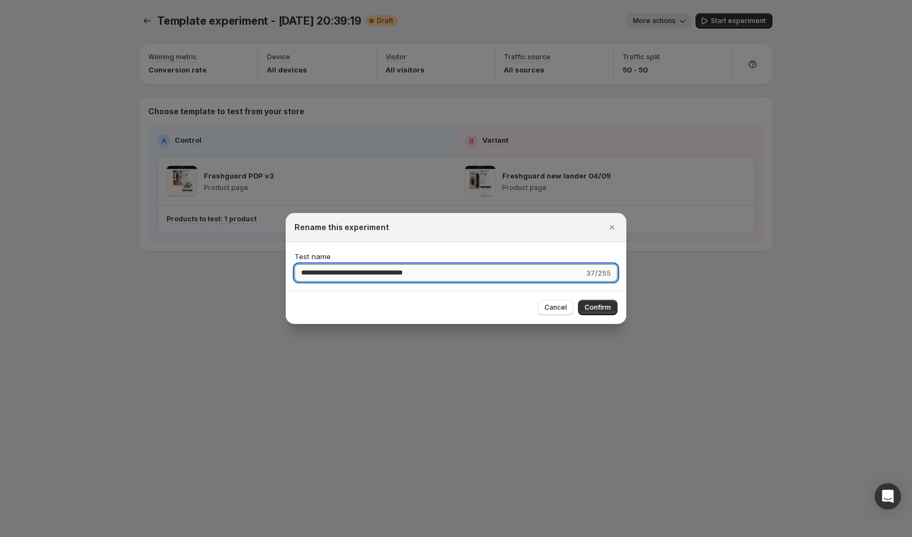
click at [450, 279] on input "**********" at bounding box center [440, 273] width 290 height 18
type input "**********"
click at [601, 307] on span "Confirm" at bounding box center [598, 307] width 26 height 9
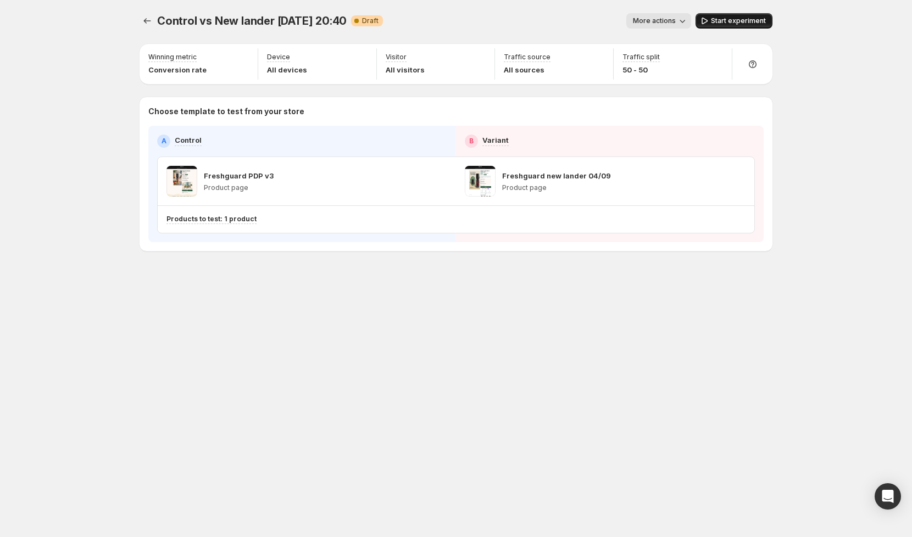
click at [734, 19] on span "Start experiment" at bounding box center [738, 20] width 55 height 9
click at [885, 496] on icon "Open Intercom Messenger" at bounding box center [887, 497] width 13 height 14
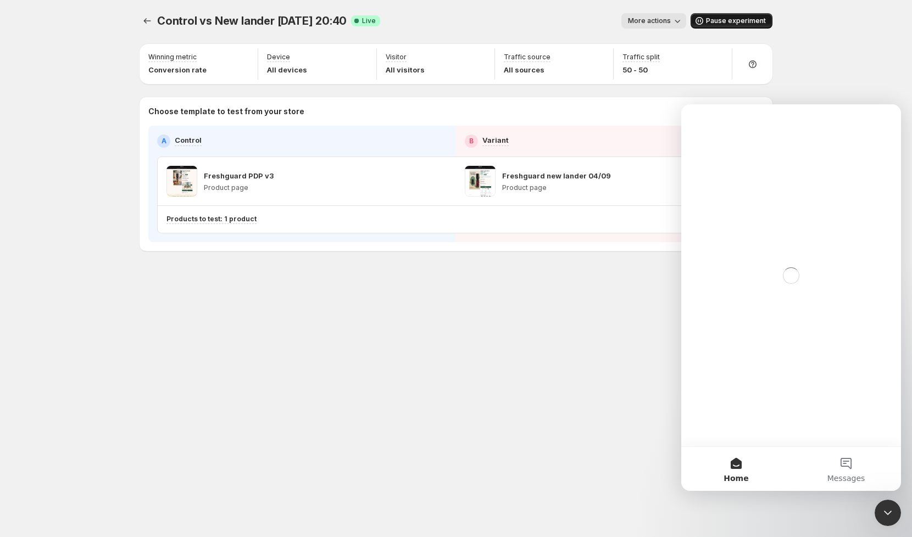
scroll to position [0, 0]
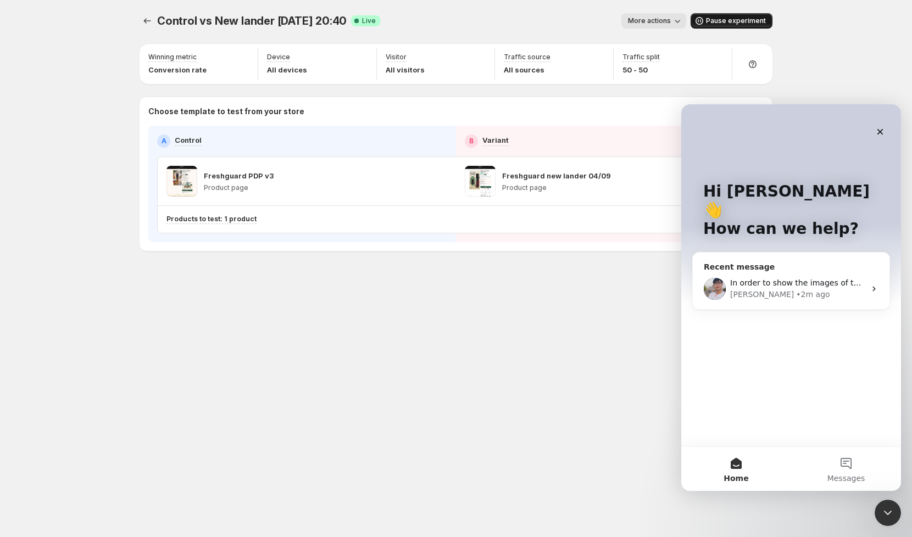
click at [796, 289] on div "• 2m ago" at bounding box center [813, 295] width 34 height 12
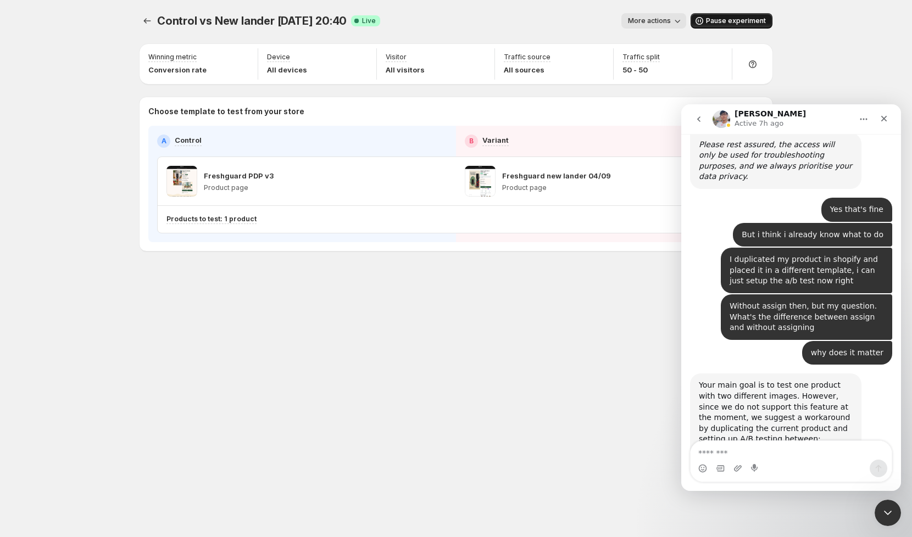
click at [727, 454] on textarea "Message…" at bounding box center [791, 450] width 201 height 19
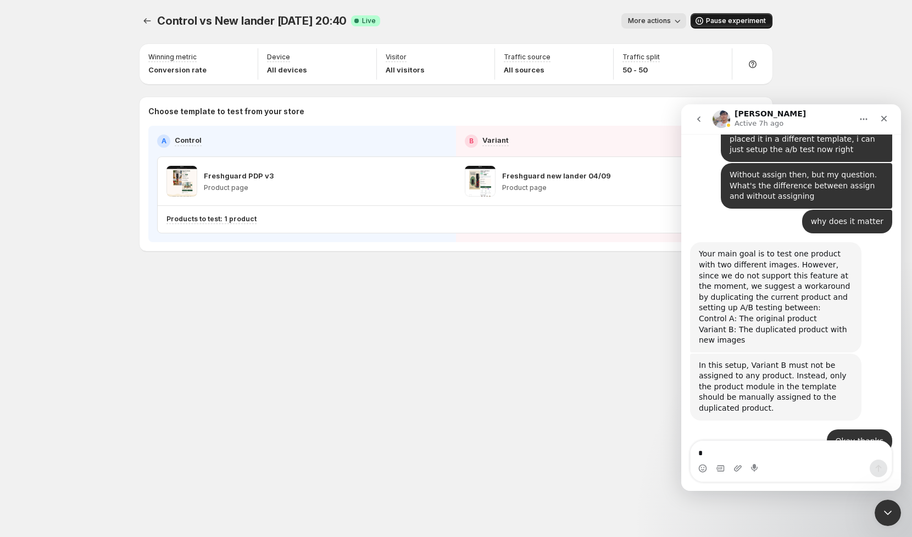
scroll to position [2985, 0]
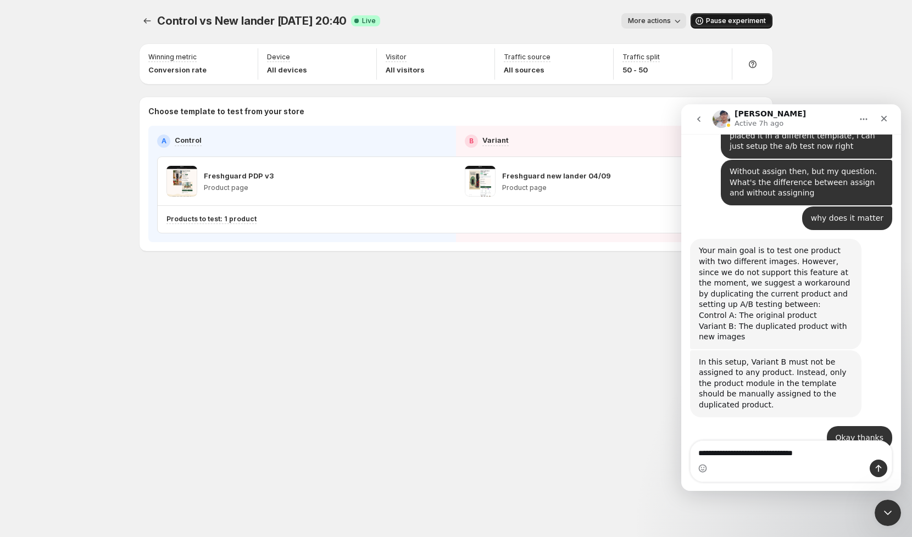
type textarea "**********"
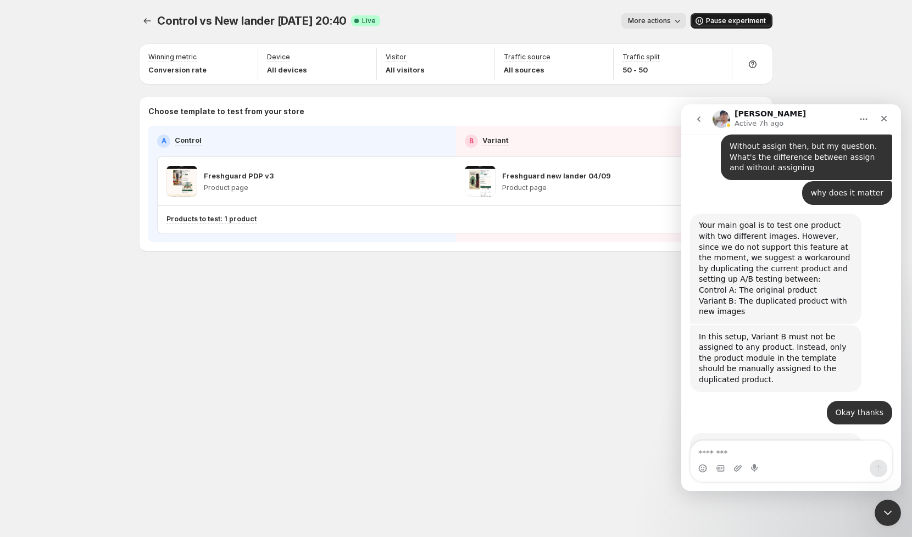
type textarea "*"
type textarea "**********"
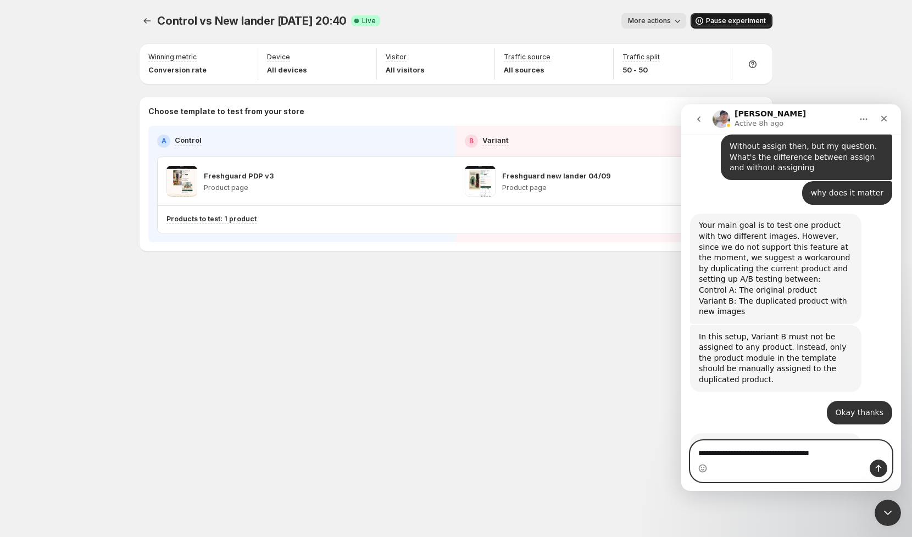
type textarea "**********"
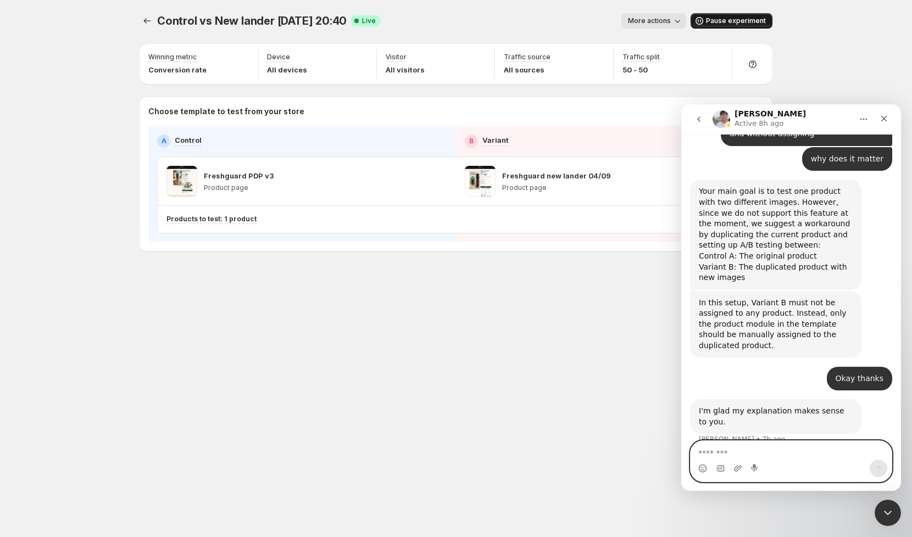
scroll to position [3046, 0]
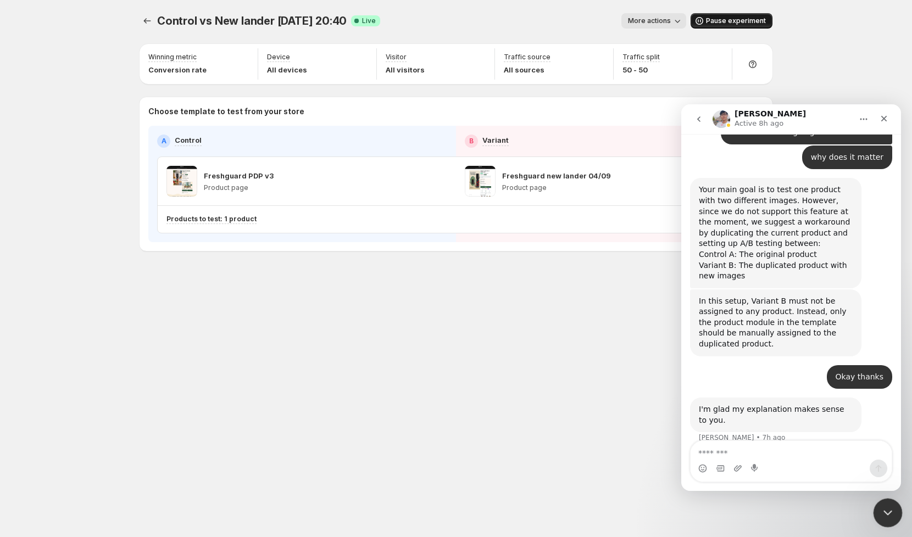
click at [888, 507] on icon "Close Intercom Messenger" at bounding box center [886, 511] width 13 height 13
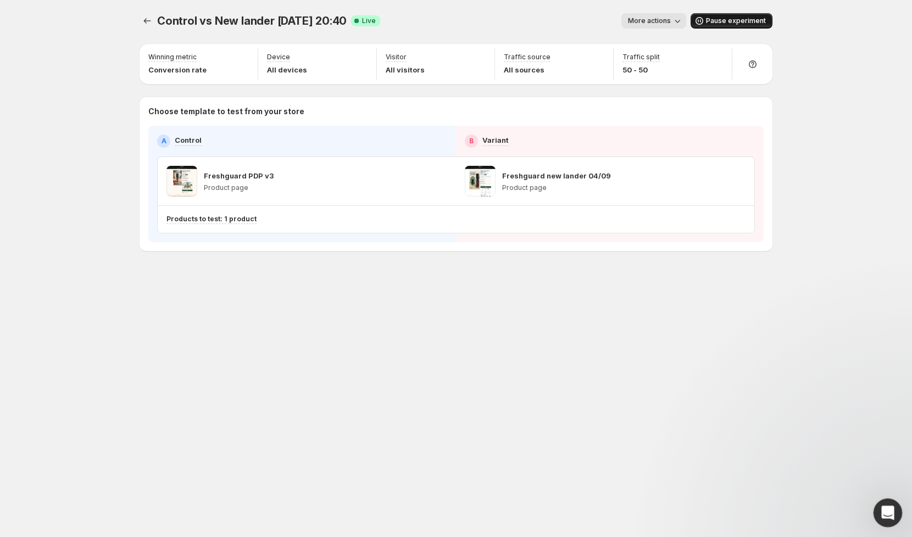
scroll to position [2489, 0]
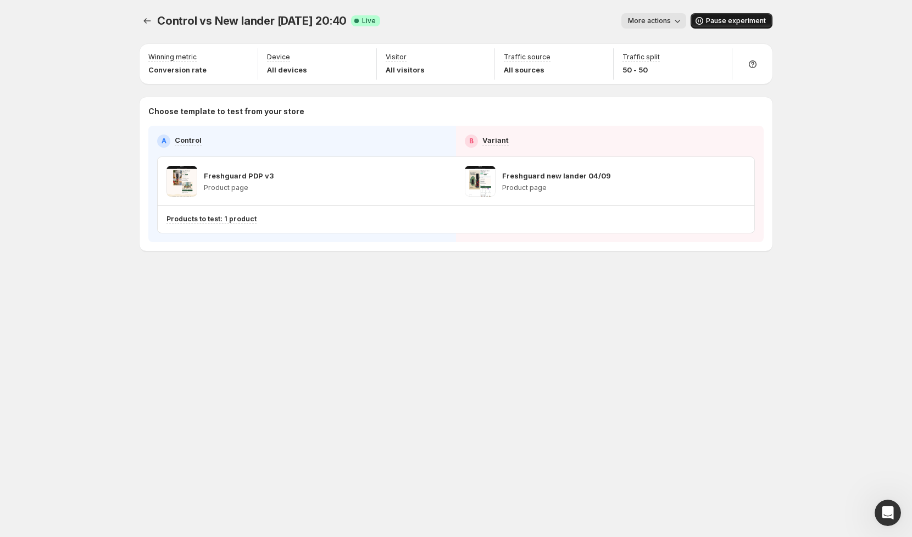
click at [716, 14] on button "Pause experiment" at bounding box center [732, 20] width 82 height 15
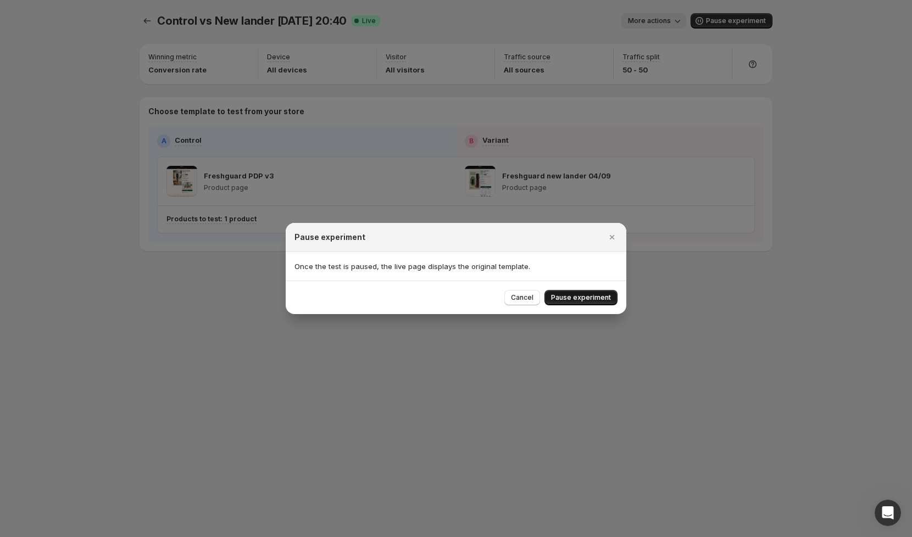
click at [573, 293] on button "Pause experiment" at bounding box center [581, 297] width 73 height 15
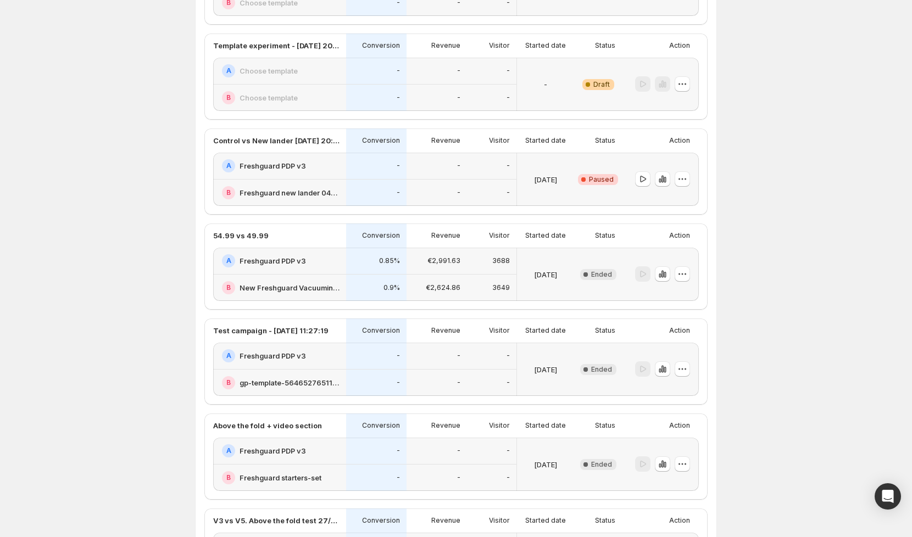
scroll to position [352, 0]
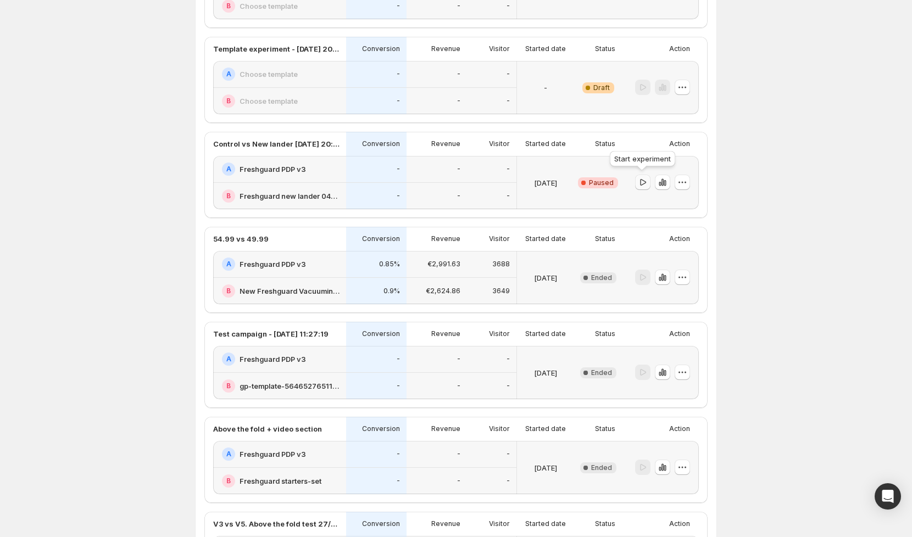
click at [645, 182] on icon "button" at bounding box center [642, 182] width 11 height 11
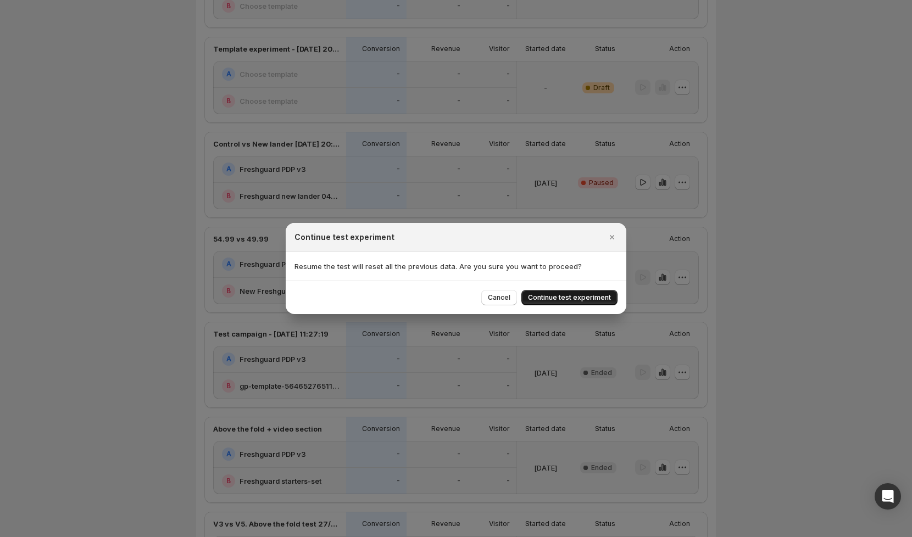
click at [580, 302] on span "Continue test experiment" at bounding box center [569, 297] width 83 height 9
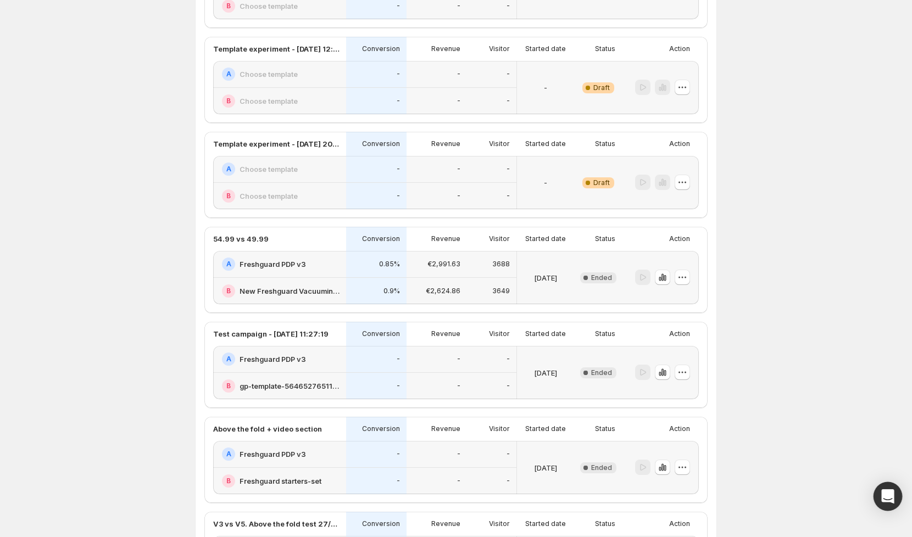
click at [883, 501] on icon "Open Intercom Messenger" at bounding box center [888, 497] width 14 height 14
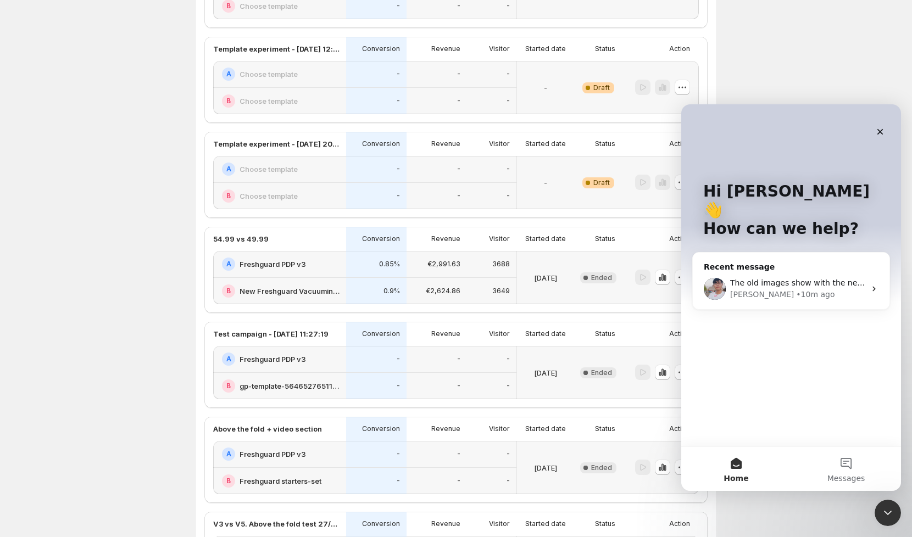
scroll to position [0, 0]
click at [883, 135] on icon "Close" at bounding box center [880, 131] width 9 height 9
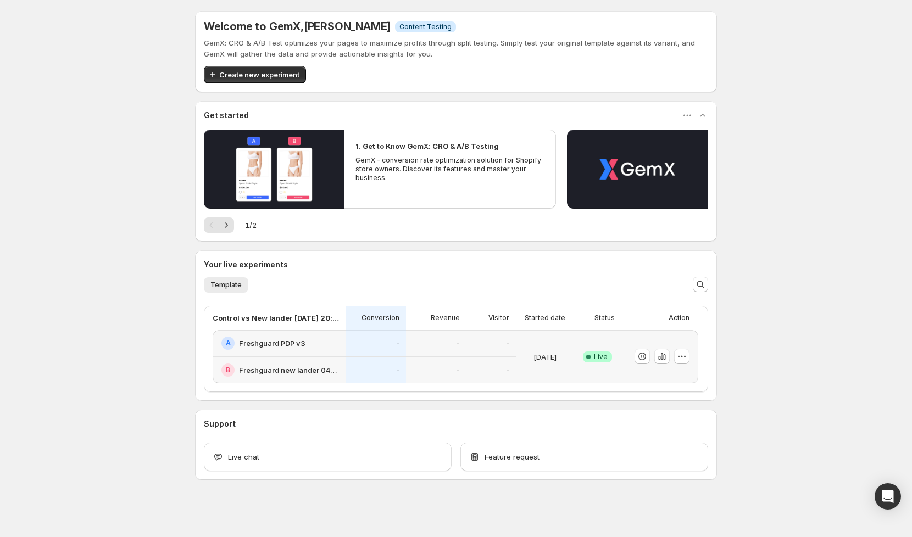
scroll to position [2, 0]
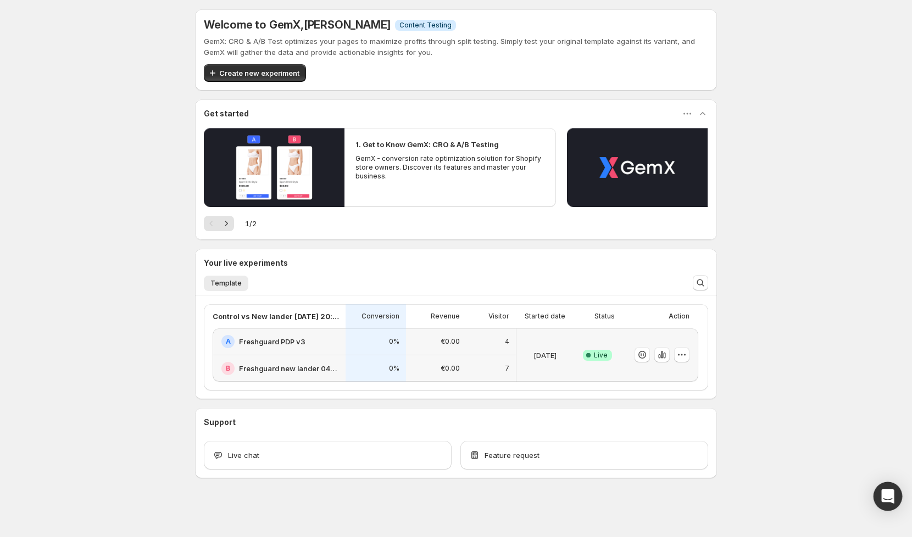
click at [880, 498] on div "Open Intercom Messenger" at bounding box center [888, 497] width 29 height 29
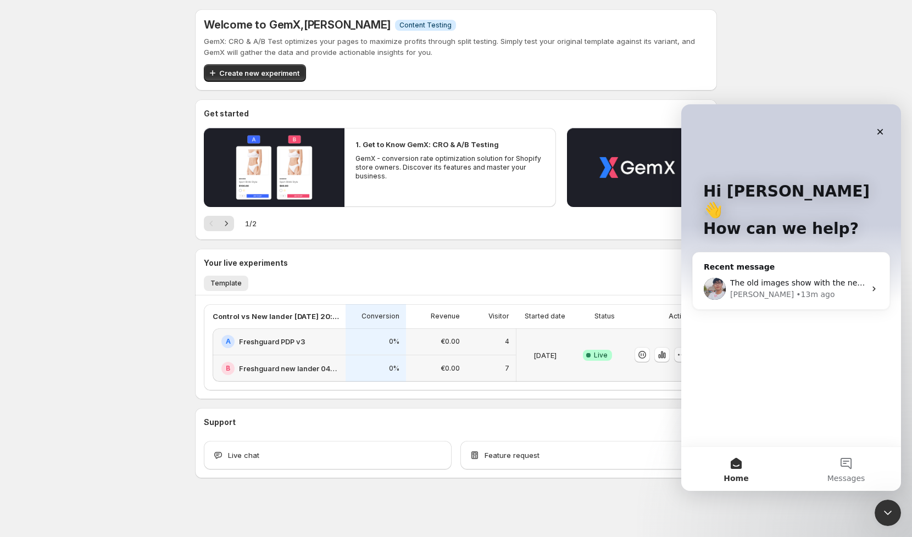
scroll to position [0, 0]
click at [757, 279] on span "The old images show with the new template" at bounding box center [815, 283] width 170 height 9
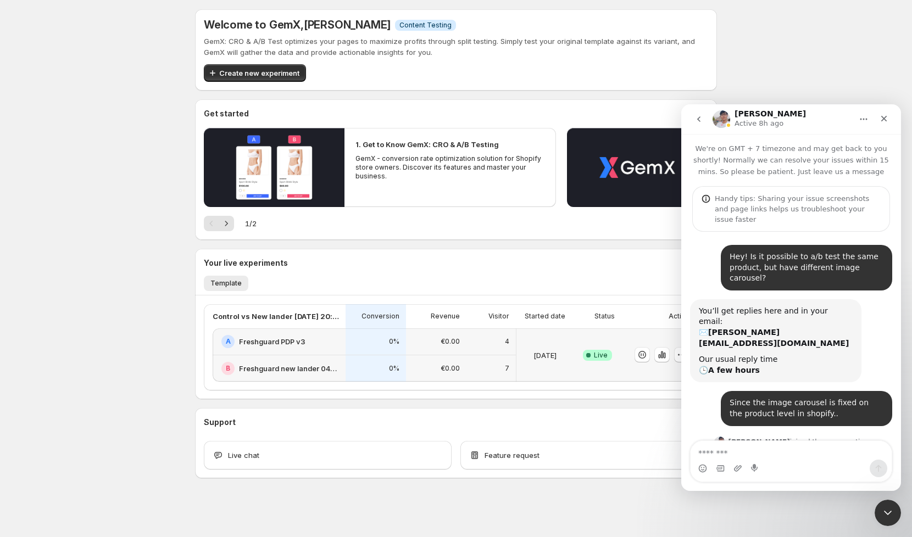
scroll to position [2327, 0]
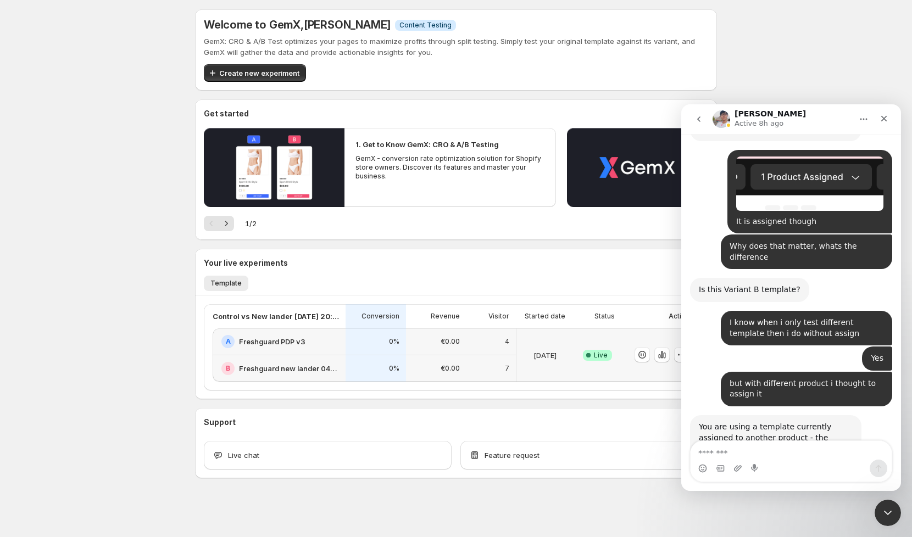
click at [736, 447] on textarea "Message…" at bounding box center [791, 450] width 201 height 19
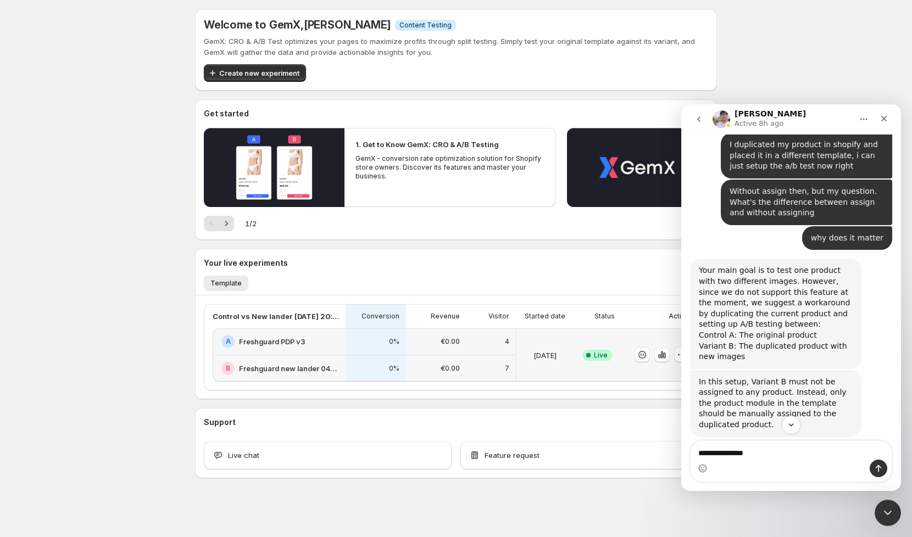
scroll to position [3046, 0]
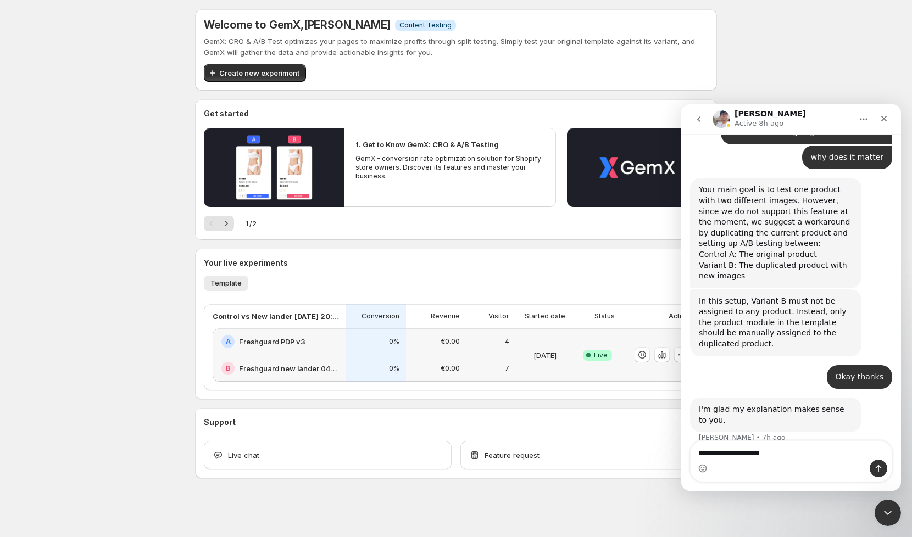
type textarea "**********"
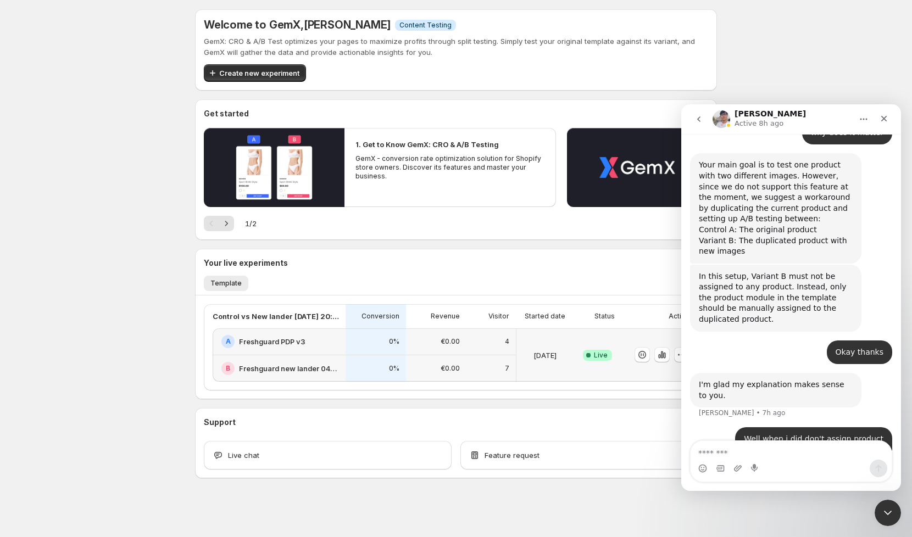
scroll to position [3071, 0]
click at [814, 459] on textarea "Message…" at bounding box center [792, 450] width 202 height 19
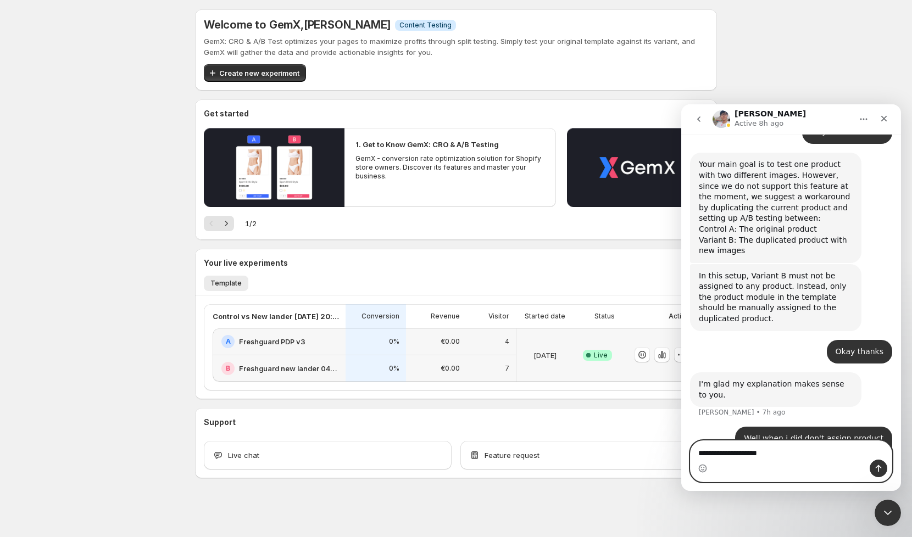
type textarea "**********"
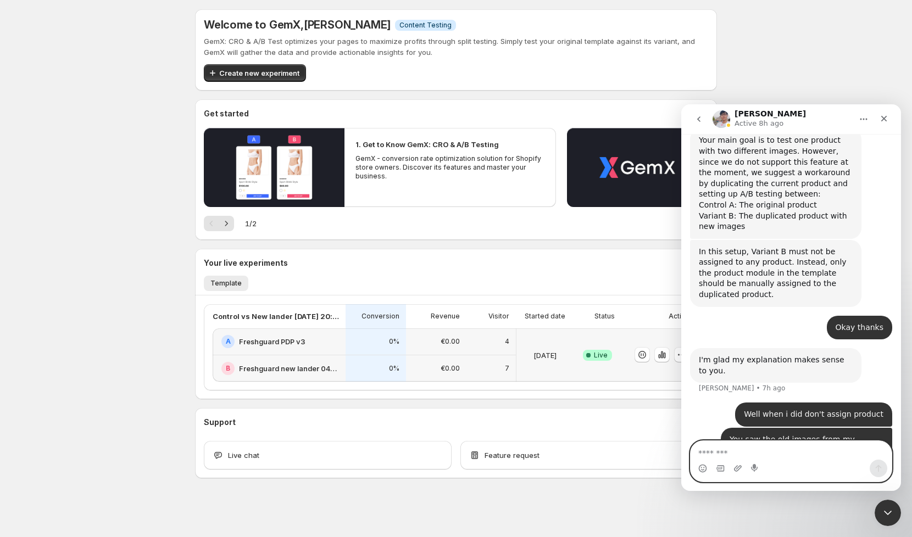
scroll to position [3097, 0]
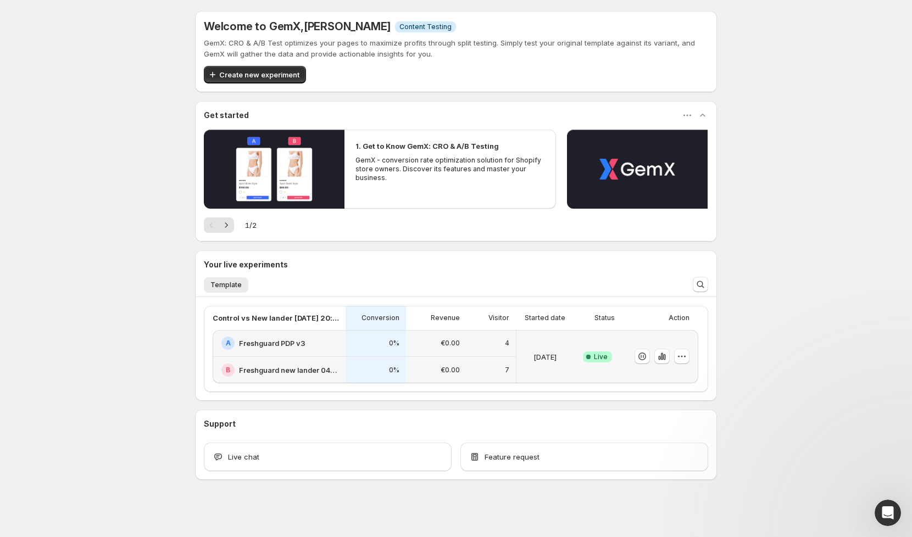
scroll to position [2373, 0]
